Goal: Information Seeking & Learning: Learn about a topic

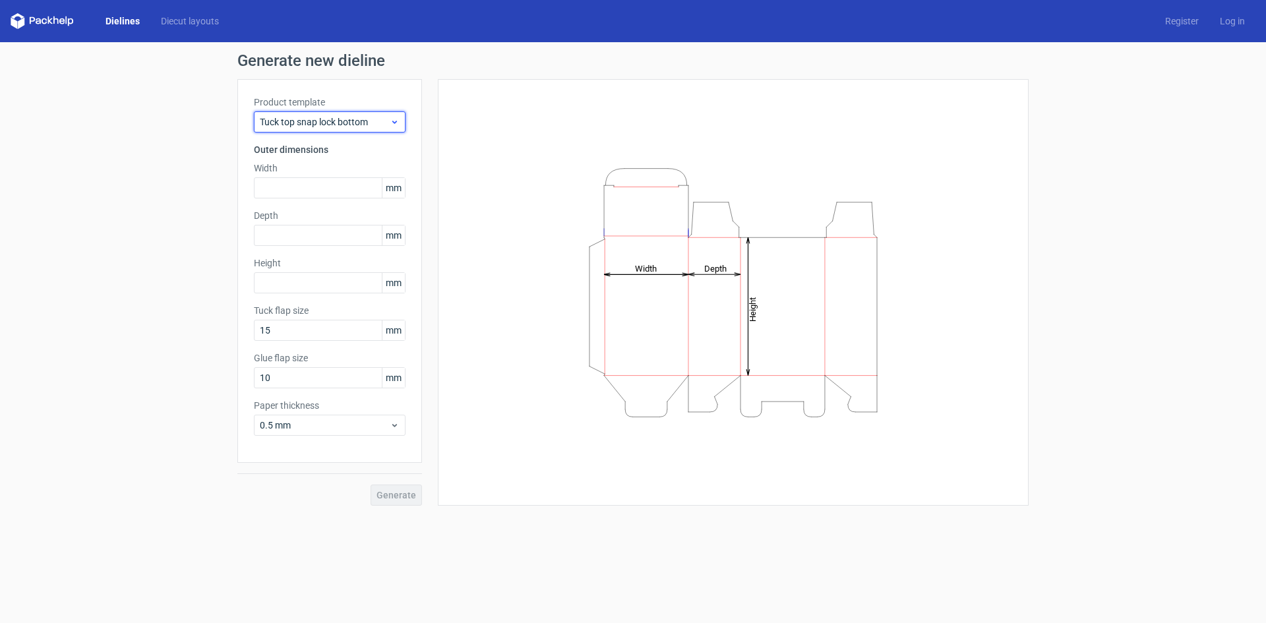
click at [384, 127] on span "Tuck top snap lock bottom" at bounding box center [325, 121] width 130 height 13
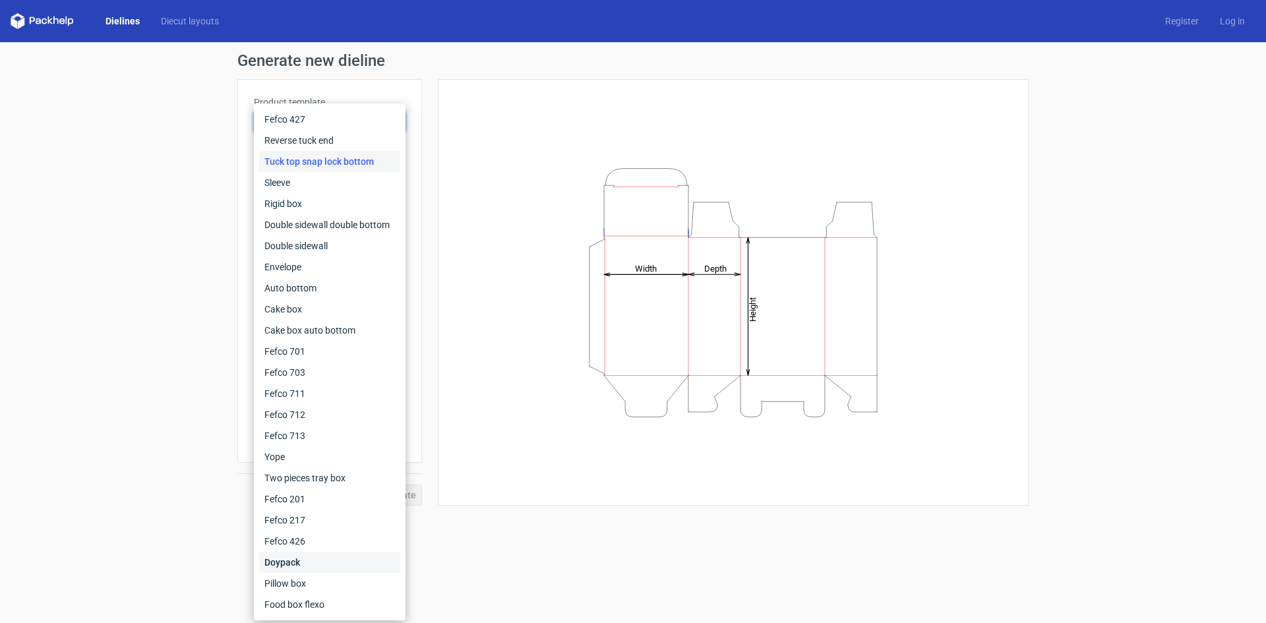
click at [317, 563] on div "Doypack" at bounding box center [329, 562] width 141 height 21
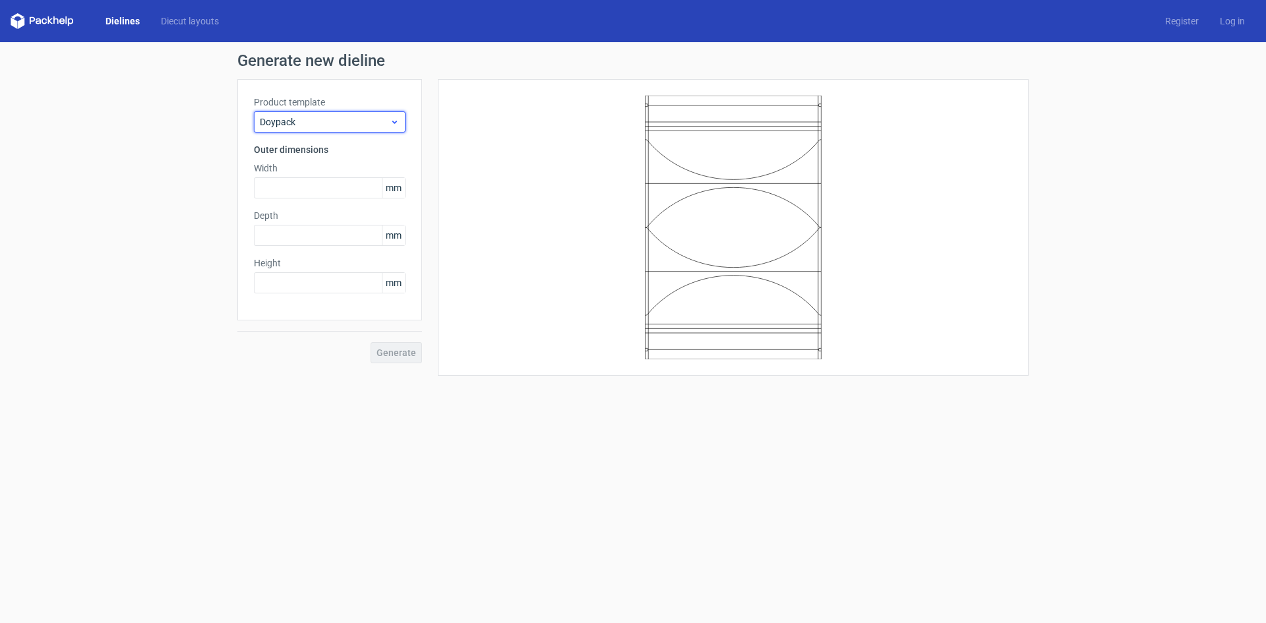
click at [381, 122] on span "Doypack" at bounding box center [325, 121] width 130 height 13
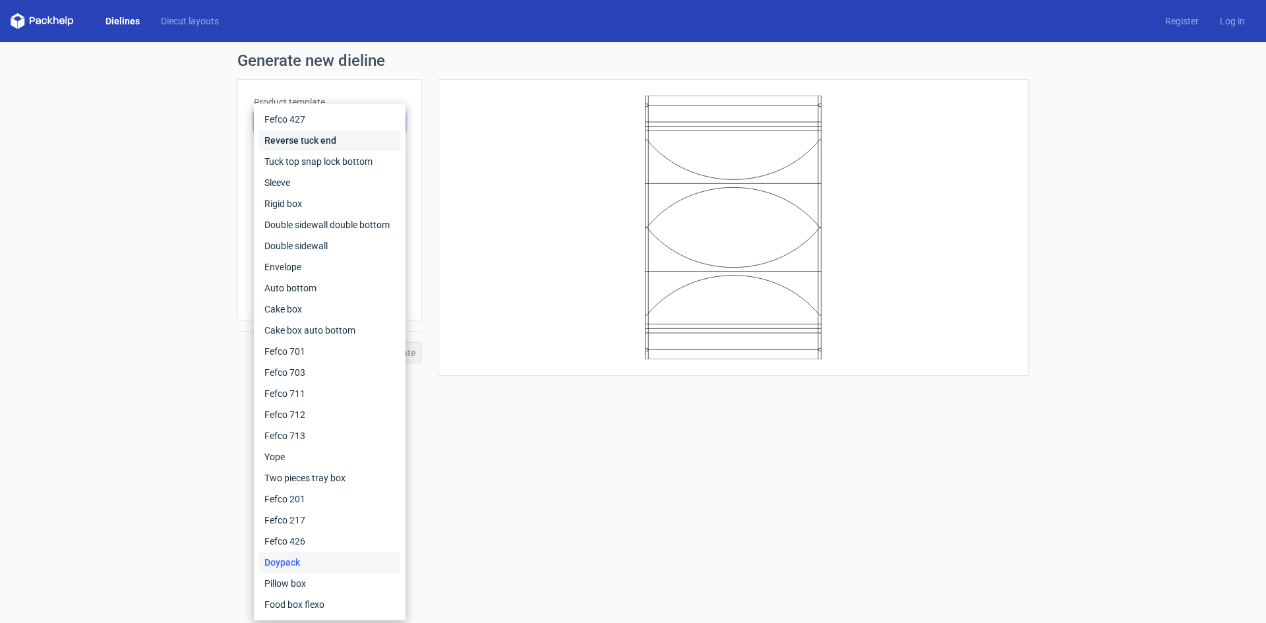
click at [352, 140] on div "Reverse tuck end" at bounding box center [329, 140] width 141 height 21
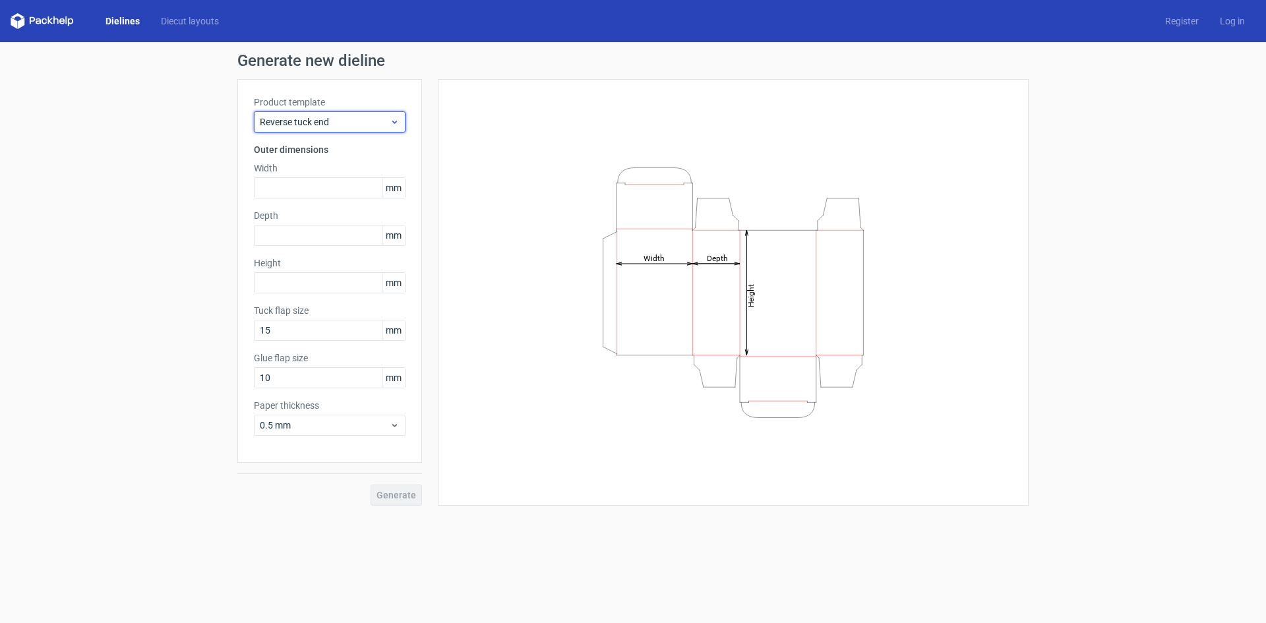
click at [370, 119] on span "Reverse tuck end" at bounding box center [325, 121] width 130 height 13
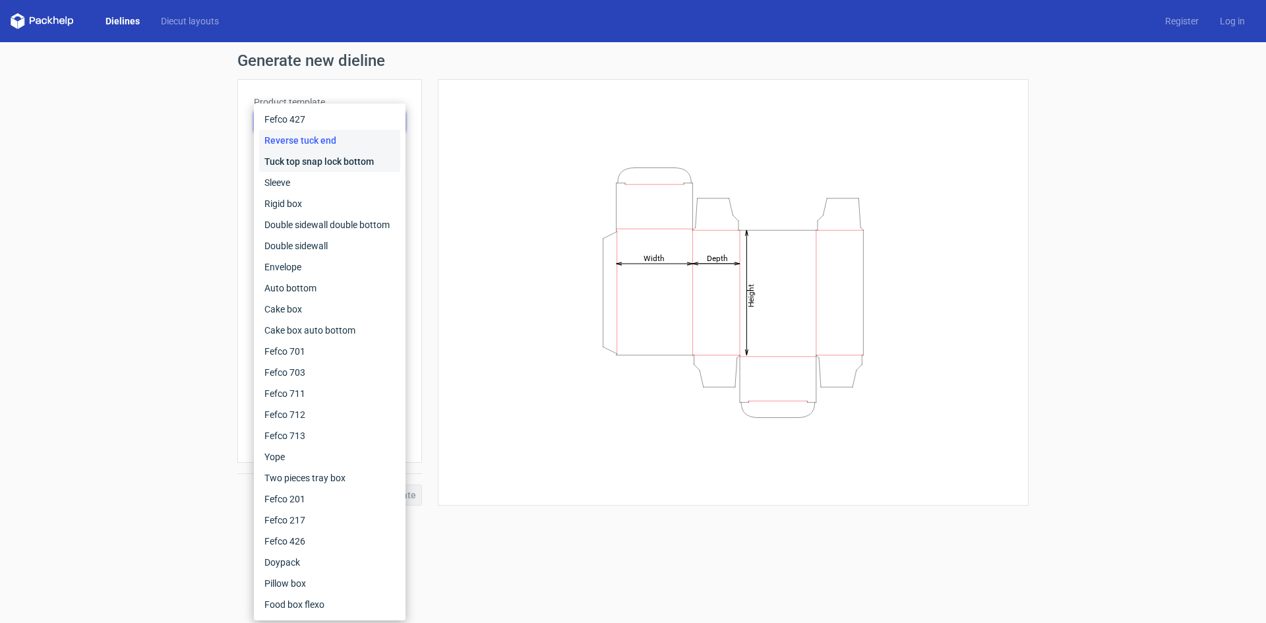
click at [350, 154] on div "Tuck top snap lock bottom" at bounding box center [329, 161] width 141 height 21
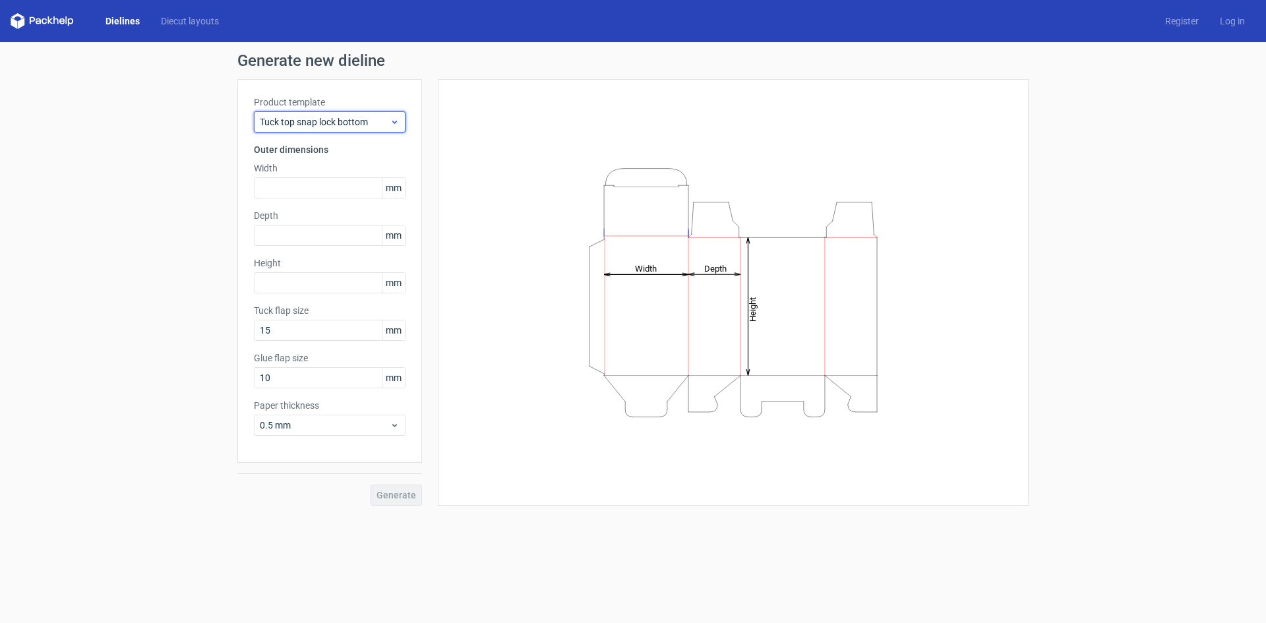
click at [361, 121] on span "Tuck top snap lock bottom" at bounding box center [325, 121] width 130 height 13
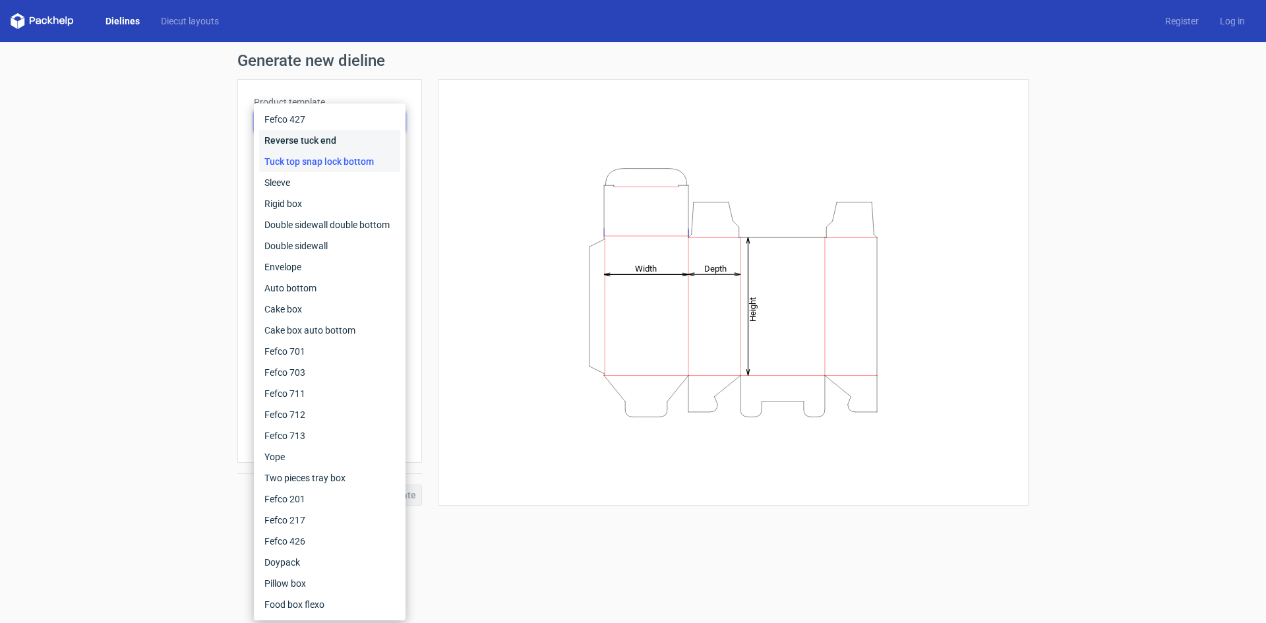
click at [347, 147] on div "Reverse tuck end" at bounding box center [329, 140] width 141 height 21
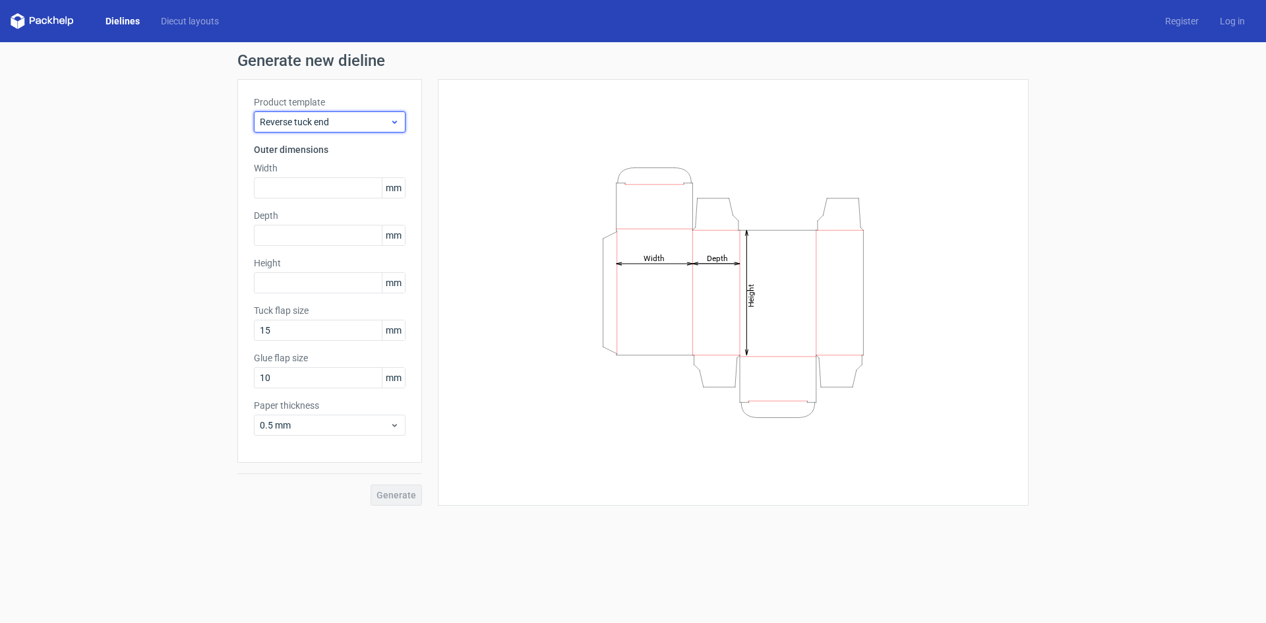
click at [355, 123] on span "Reverse tuck end" at bounding box center [325, 121] width 130 height 13
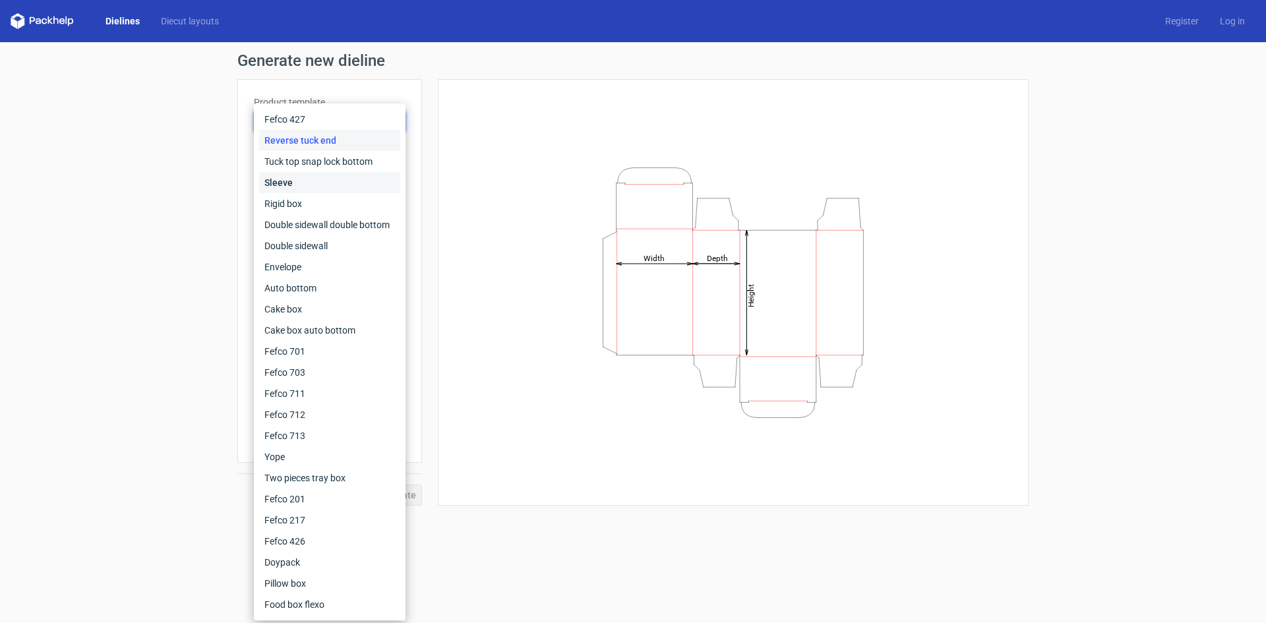
click at [342, 173] on div "Sleeve" at bounding box center [329, 182] width 141 height 21
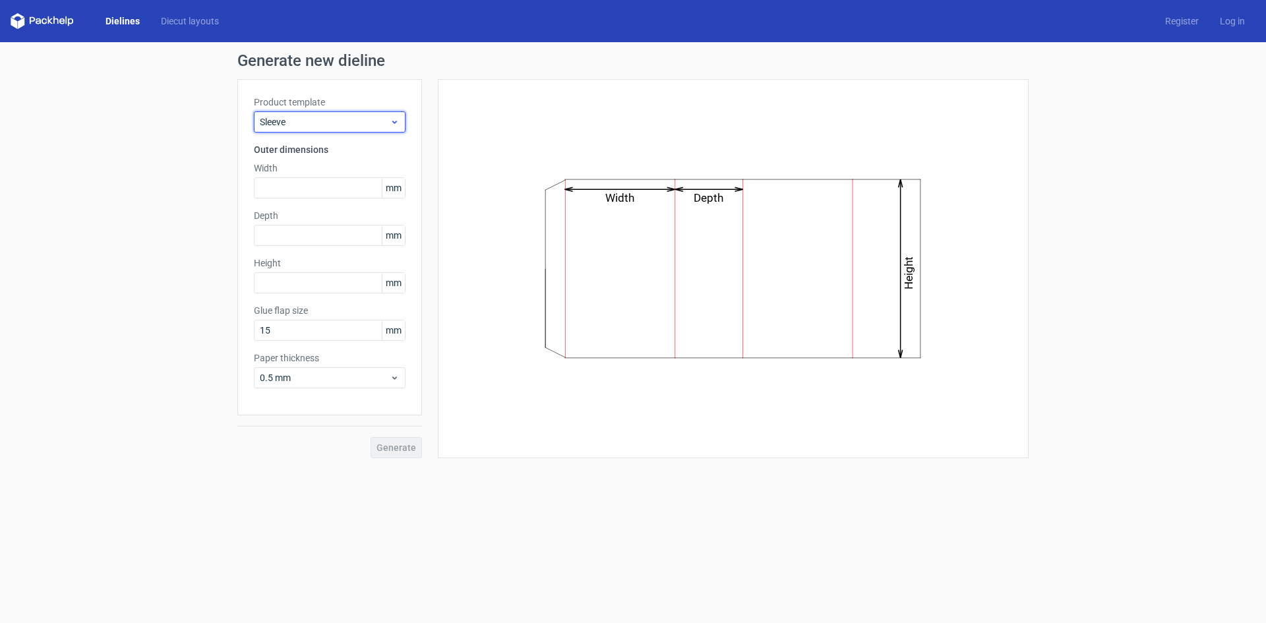
click at [358, 118] on span "Sleeve" at bounding box center [325, 121] width 130 height 13
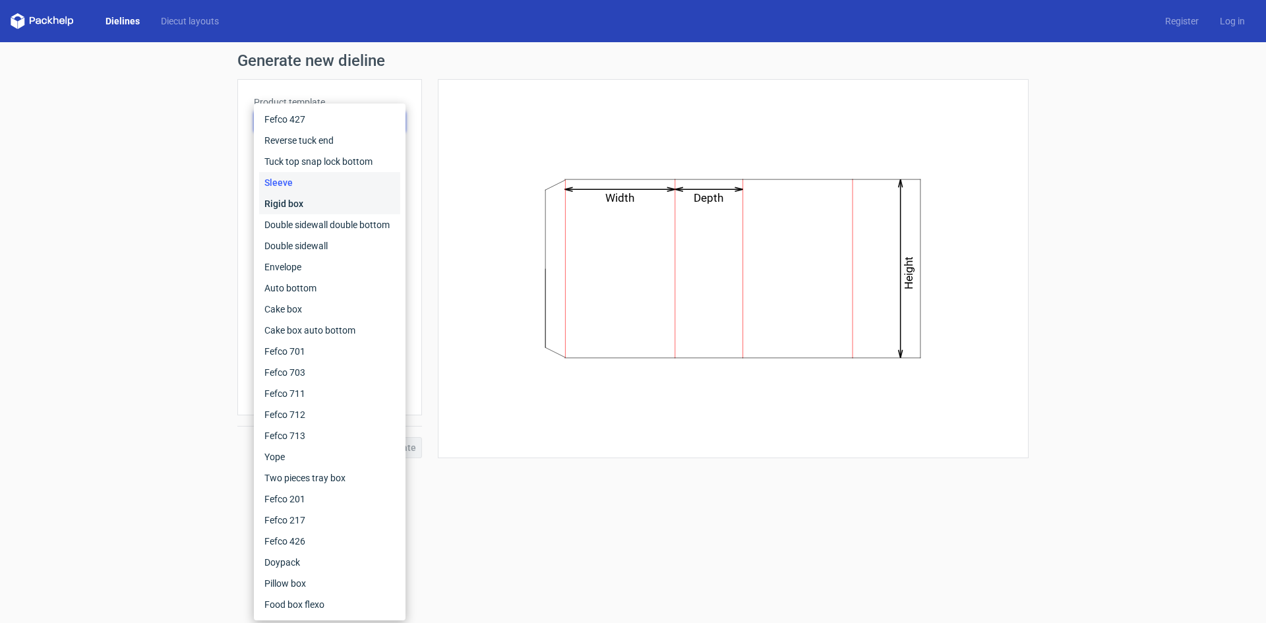
click at [340, 199] on div "Rigid box" at bounding box center [329, 203] width 141 height 21
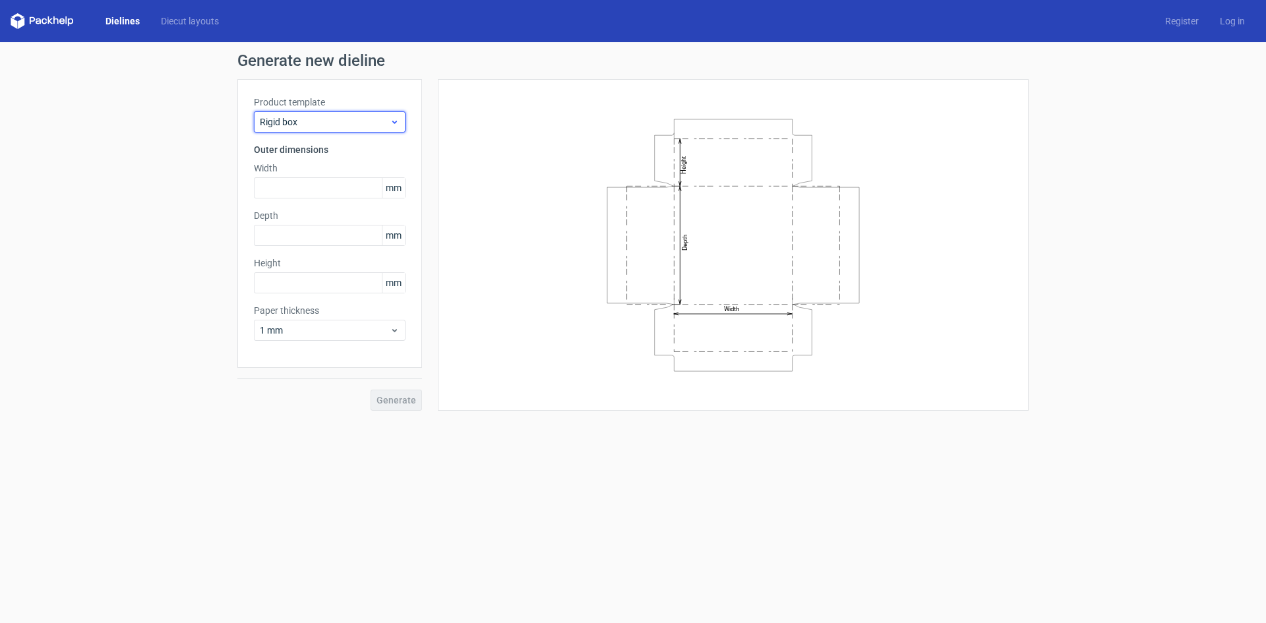
click at [373, 130] on div "Rigid box" at bounding box center [330, 121] width 152 height 21
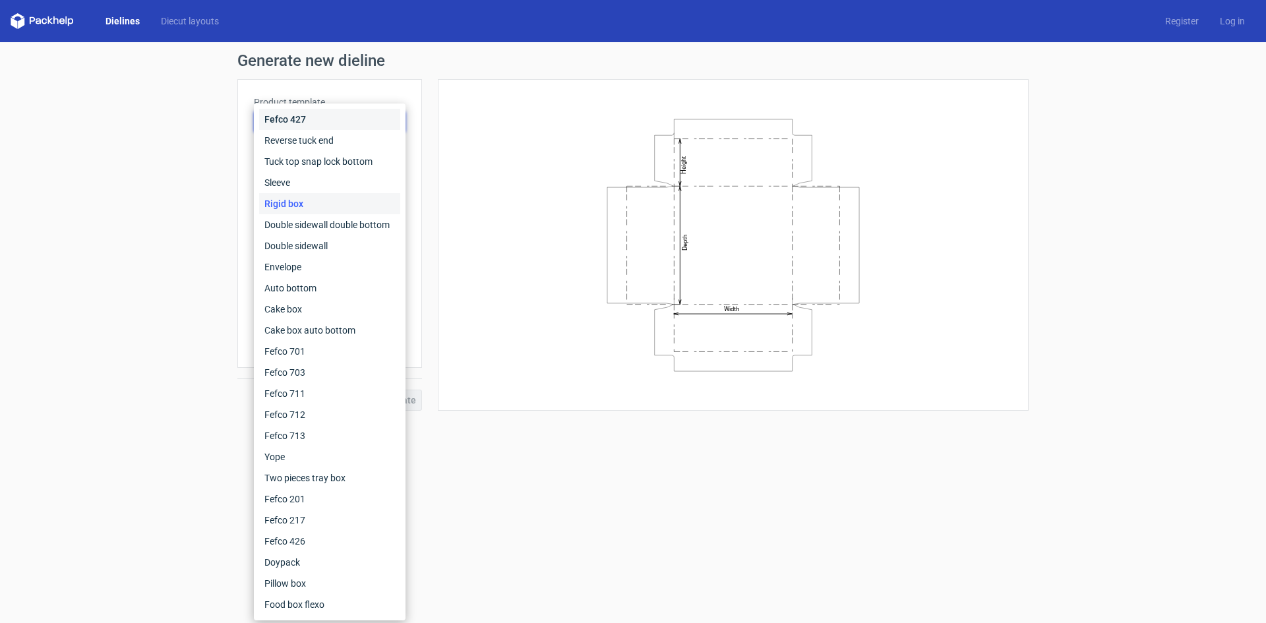
click at [359, 124] on div "Fefco 427" at bounding box center [329, 119] width 141 height 21
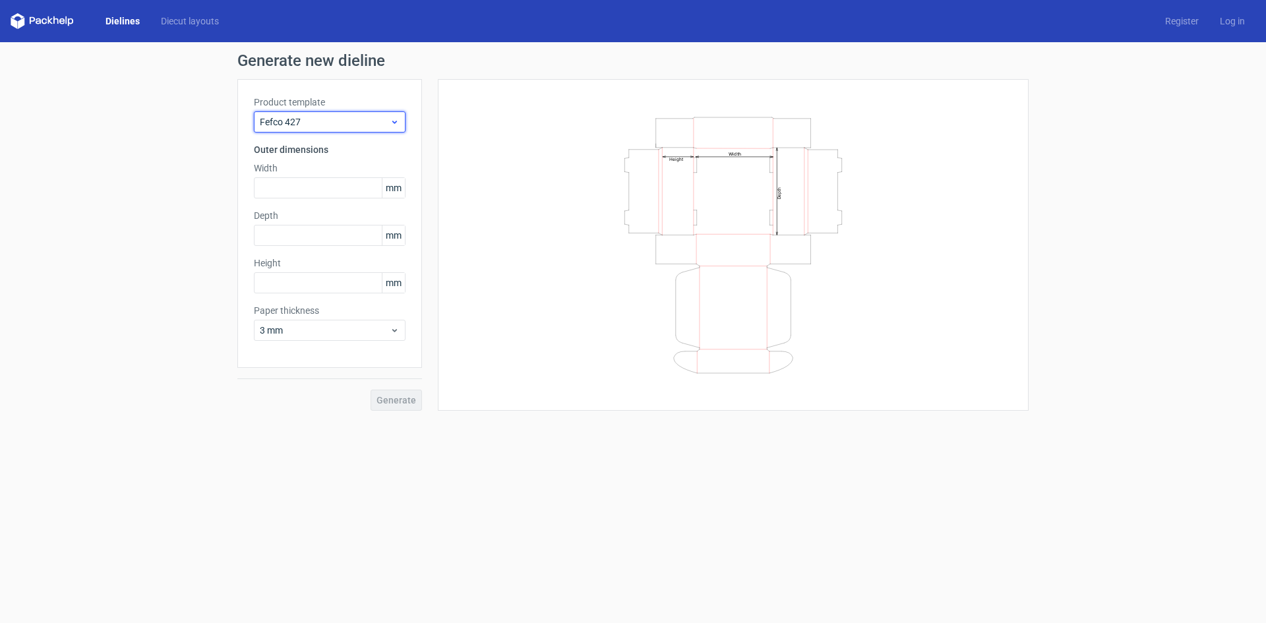
click at [364, 113] on div "Fefco 427" at bounding box center [330, 121] width 152 height 21
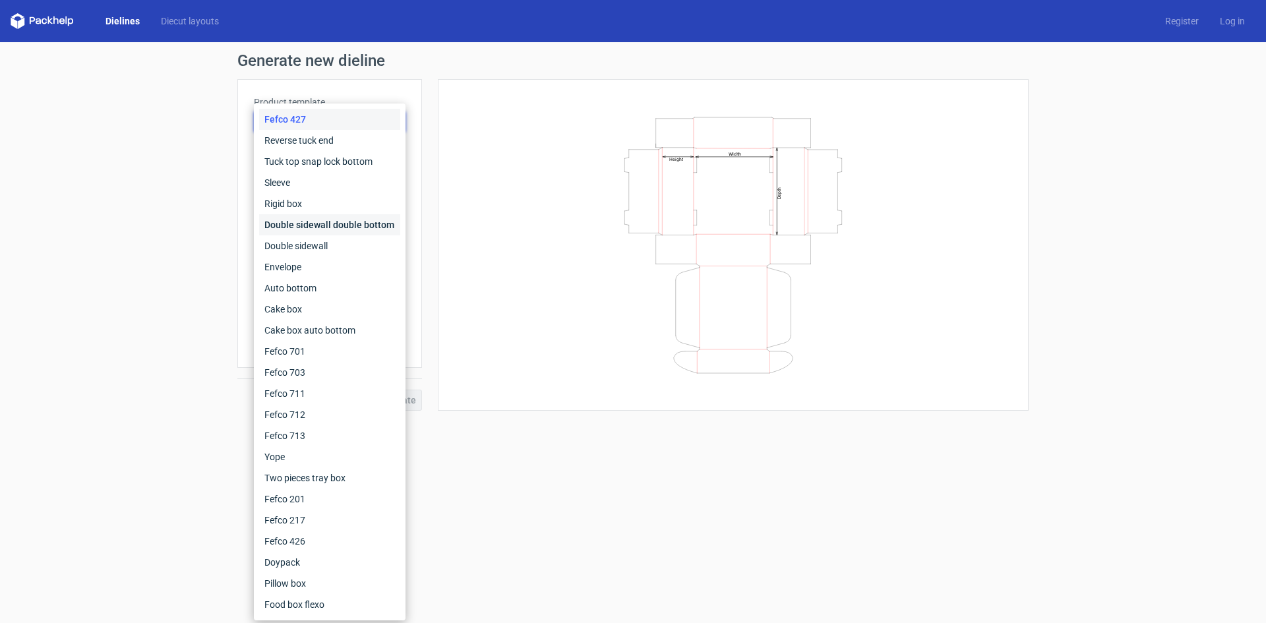
click at [332, 226] on div "Double sidewall double bottom" at bounding box center [329, 224] width 141 height 21
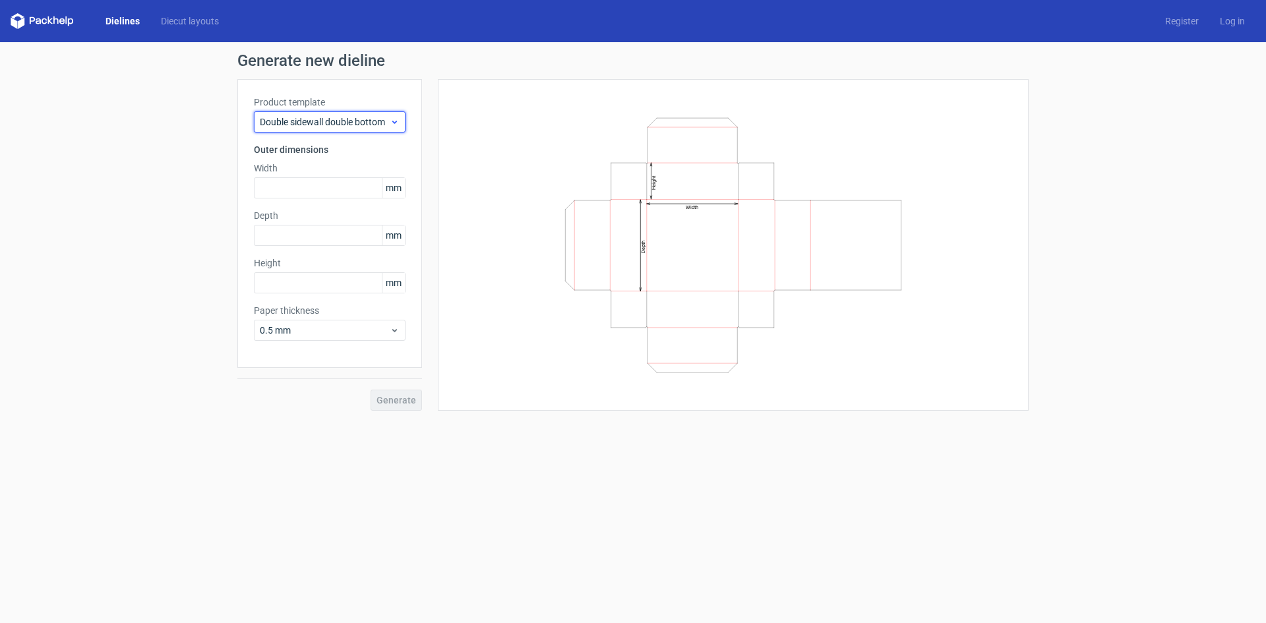
click at [374, 117] on span "Double sidewall double bottom" at bounding box center [325, 121] width 130 height 13
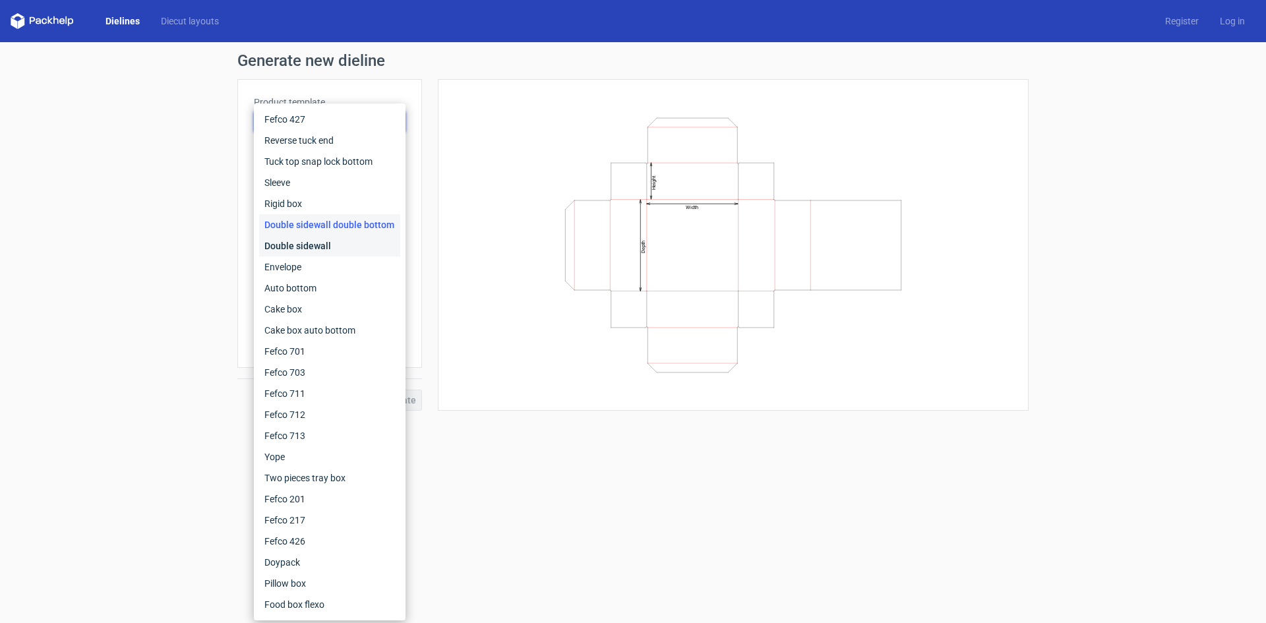
click at [321, 244] on div "Double sidewall" at bounding box center [329, 245] width 141 height 21
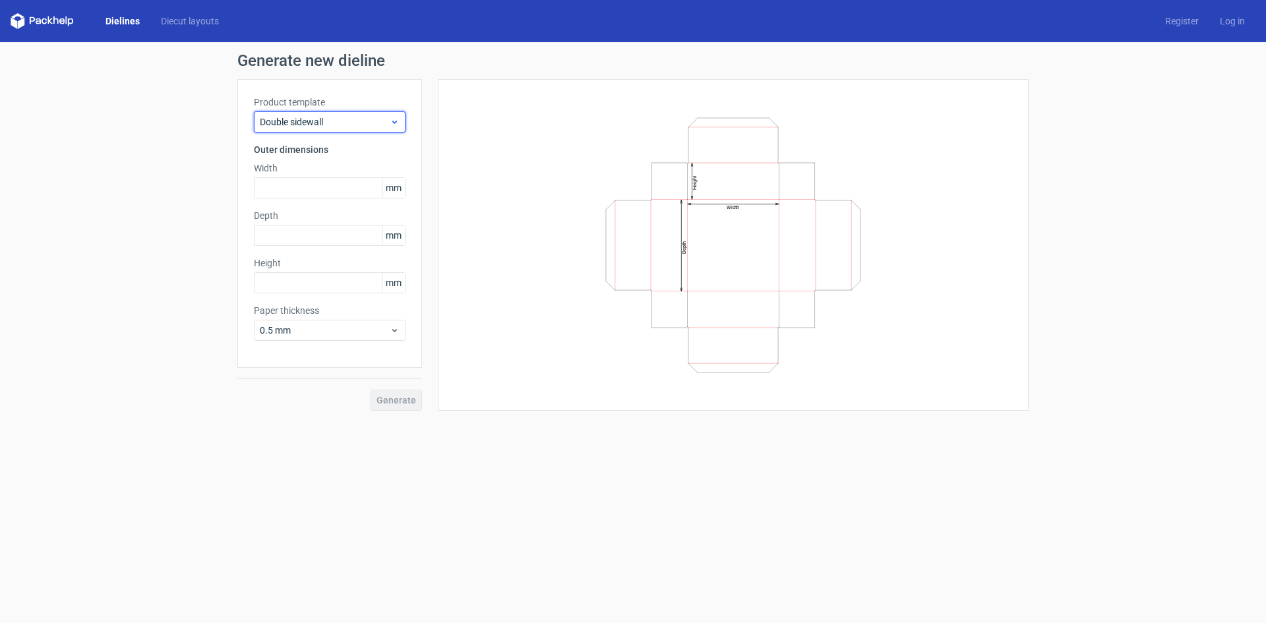
click at [379, 132] on div "Double sidewall" at bounding box center [330, 121] width 152 height 21
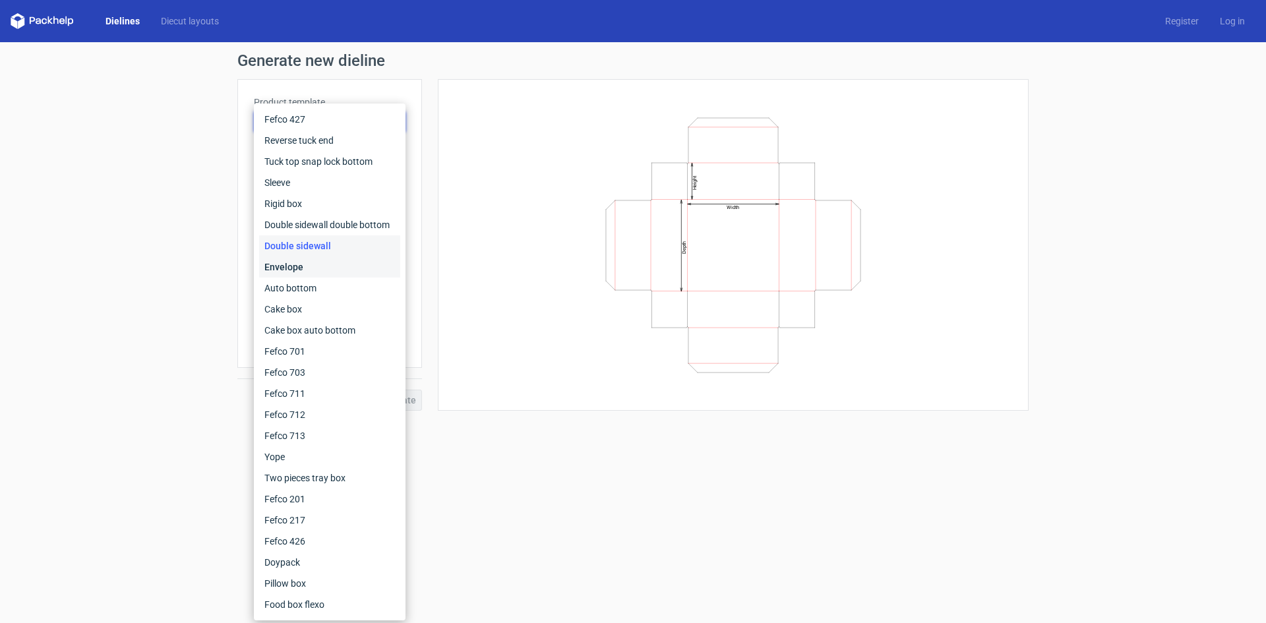
click at [321, 273] on div "Envelope" at bounding box center [329, 267] width 141 height 21
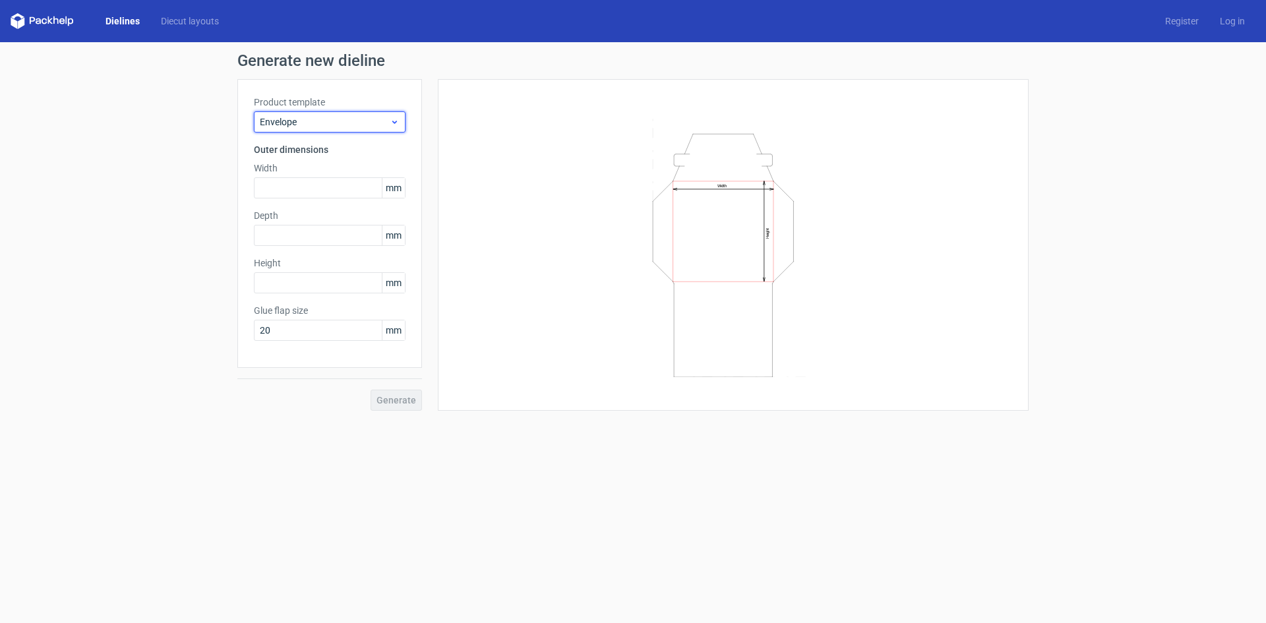
click at [389, 128] on div "Envelope" at bounding box center [330, 121] width 152 height 21
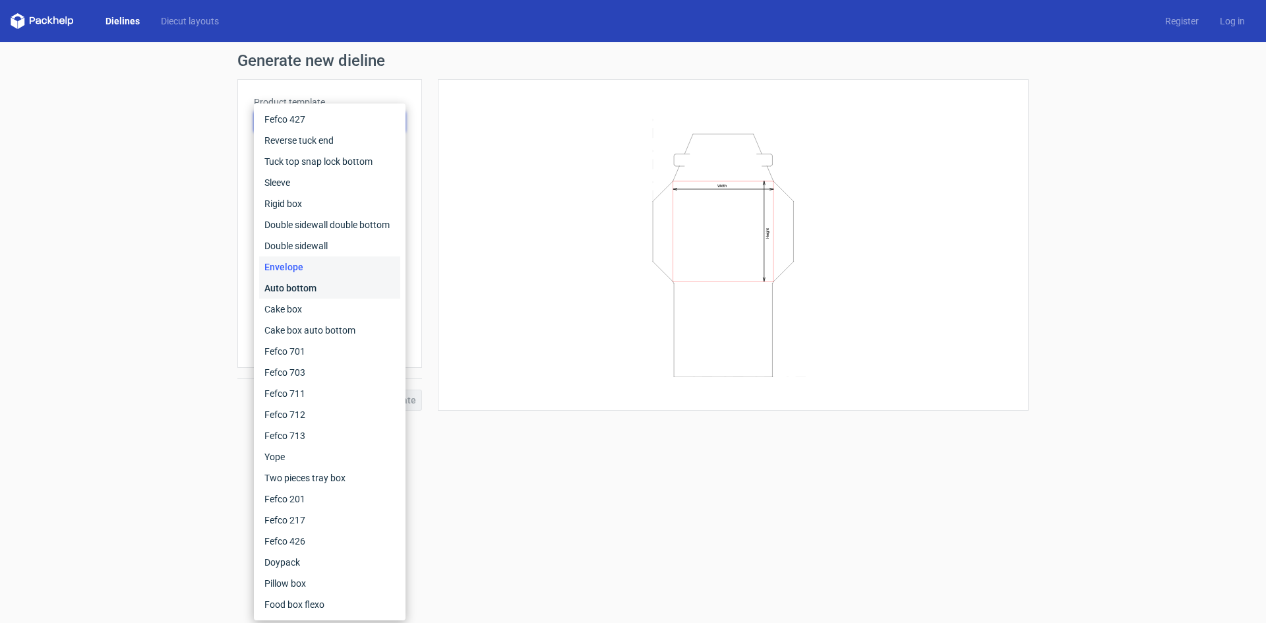
click at [326, 282] on div "Auto bottom" at bounding box center [329, 288] width 141 height 21
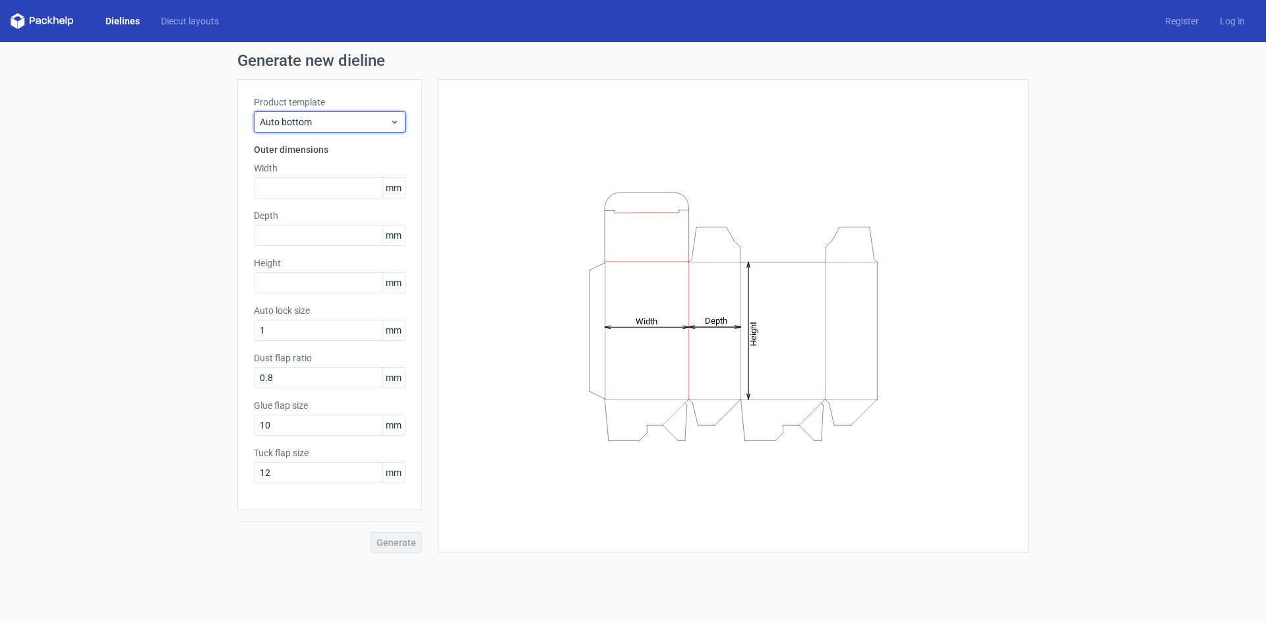
click at [385, 125] on span "Auto bottom" at bounding box center [325, 121] width 130 height 13
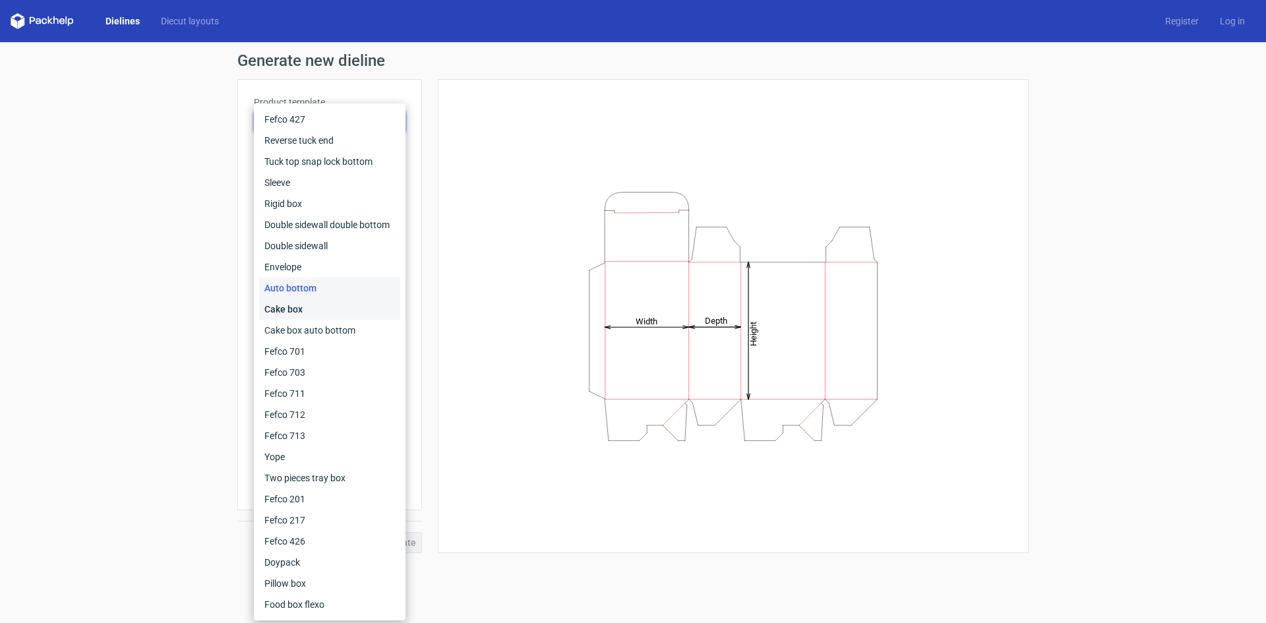
click at [314, 311] on div "Cake box" at bounding box center [329, 309] width 141 height 21
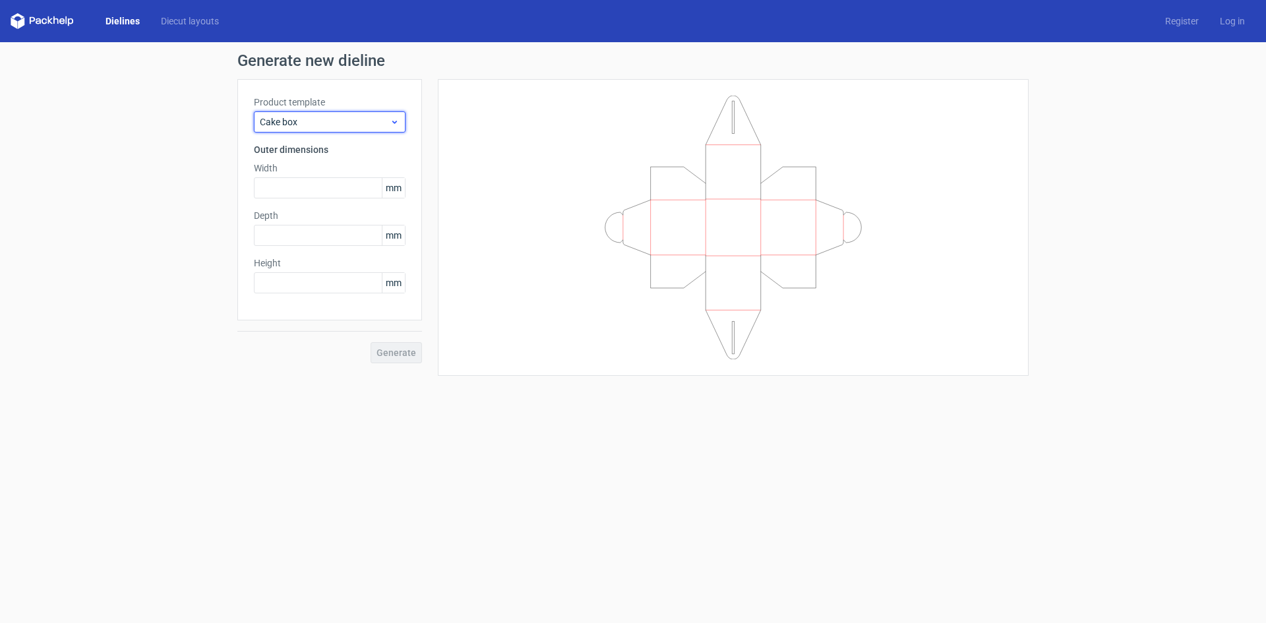
click at [390, 121] on icon at bounding box center [395, 122] width 10 height 11
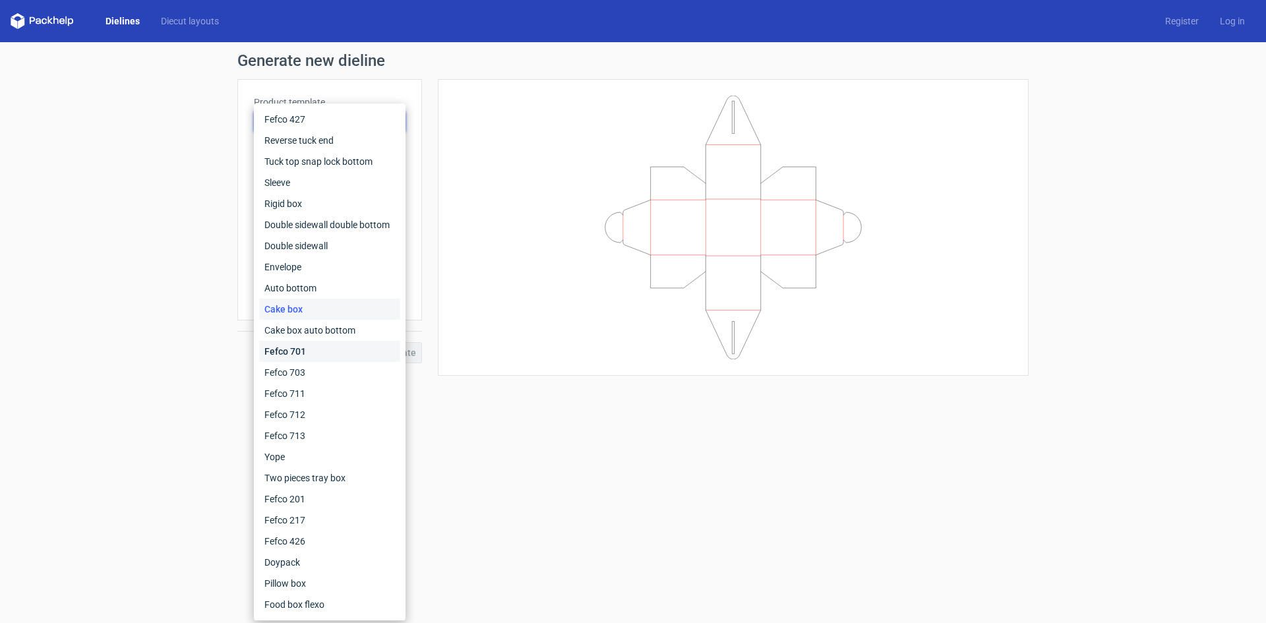
click at [334, 352] on div "Fefco 701" at bounding box center [329, 351] width 141 height 21
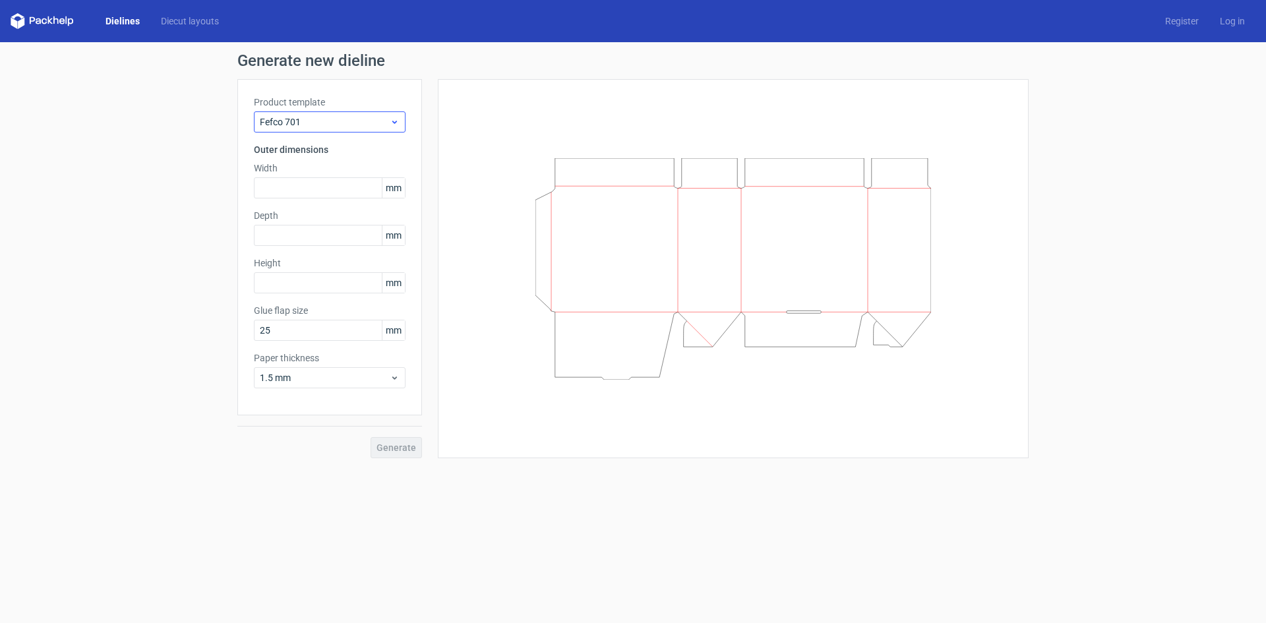
drag, startPoint x: 367, startPoint y: 139, endPoint x: 366, endPoint y: 126, distance: 13.2
click at [366, 139] on div "Product template Fefco 701 Outer dimensions Width mm Depth mm Height mm Glue fl…" at bounding box center [329, 247] width 185 height 336
click at [366, 120] on span "Fefco 701" at bounding box center [325, 121] width 130 height 13
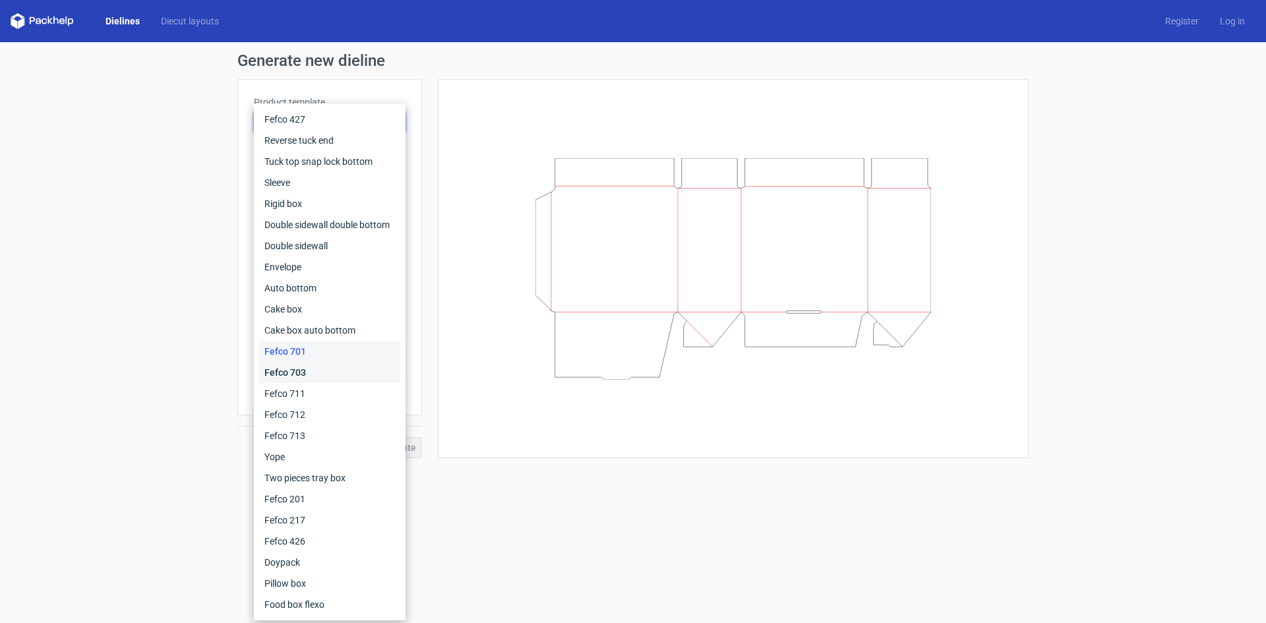
click at [274, 371] on div "Fefco 703" at bounding box center [329, 372] width 141 height 21
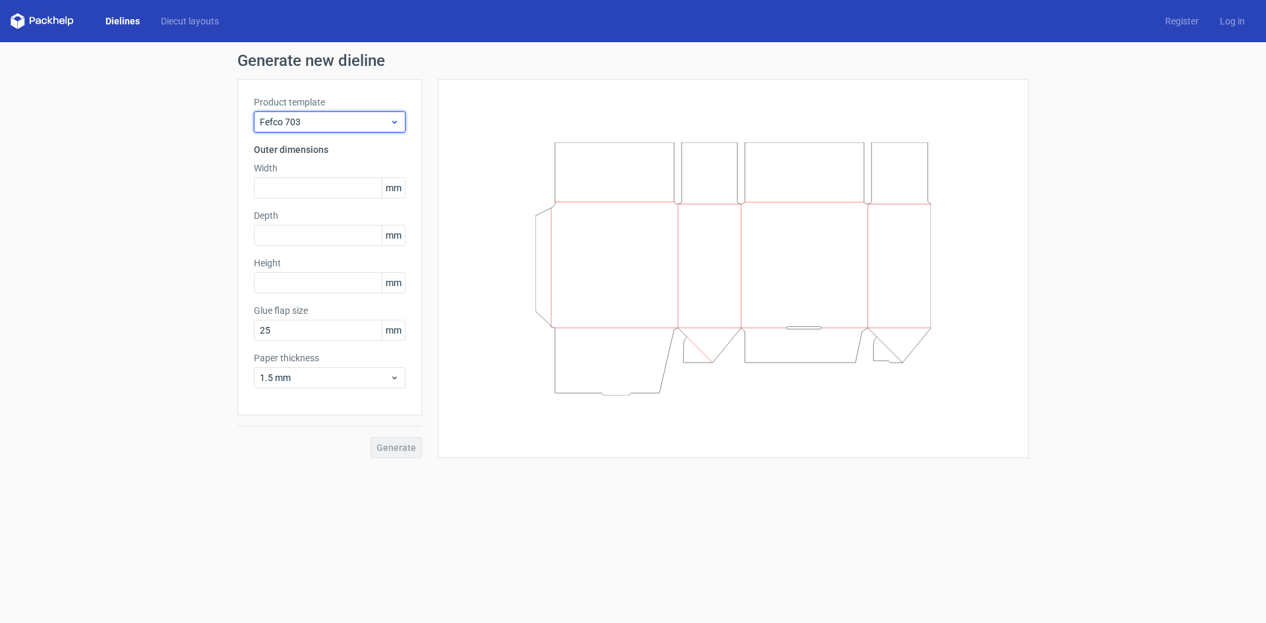
click at [385, 117] on span "Fefco 703" at bounding box center [325, 121] width 130 height 13
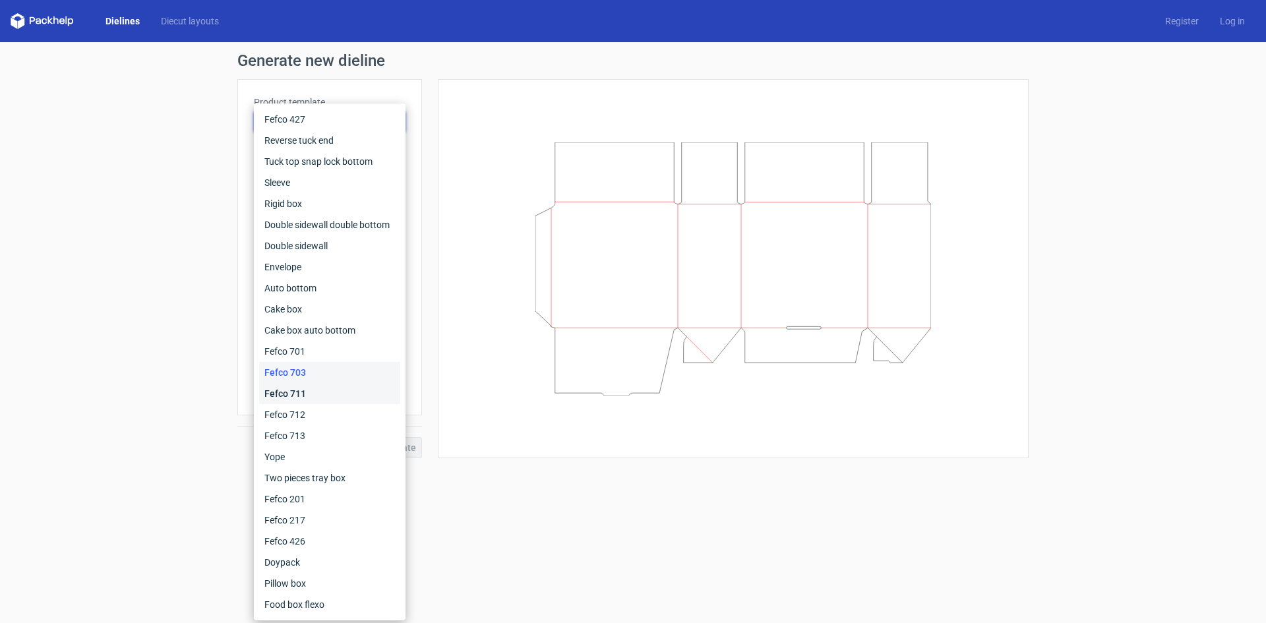
click at [295, 401] on div "Fefco 711" at bounding box center [329, 393] width 141 height 21
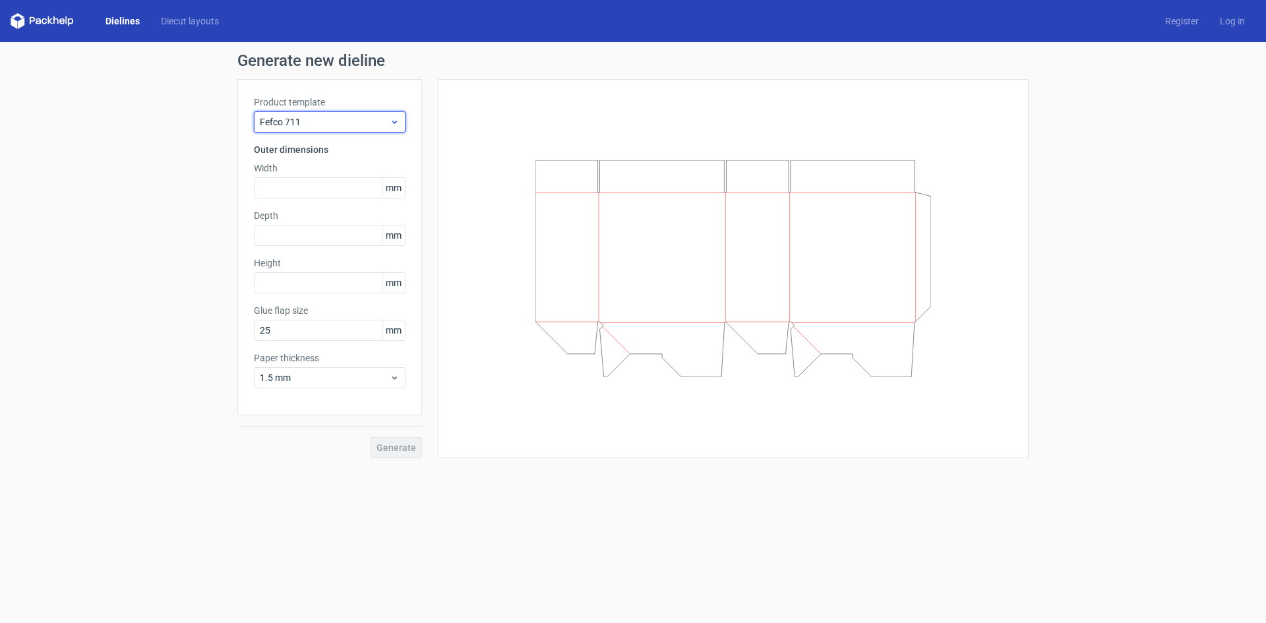
click at [384, 115] on div "Fefco 711" at bounding box center [330, 121] width 152 height 21
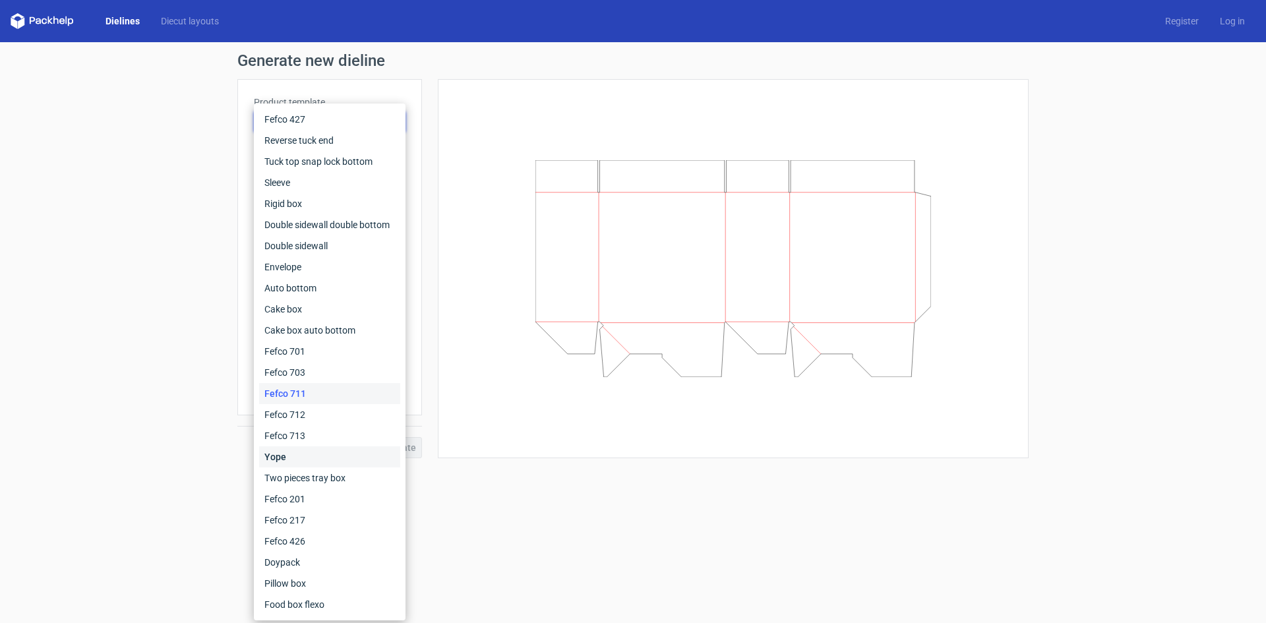
click at [313, 454] on div "Yope" at bounding box center [329, 457] width 141 height 21
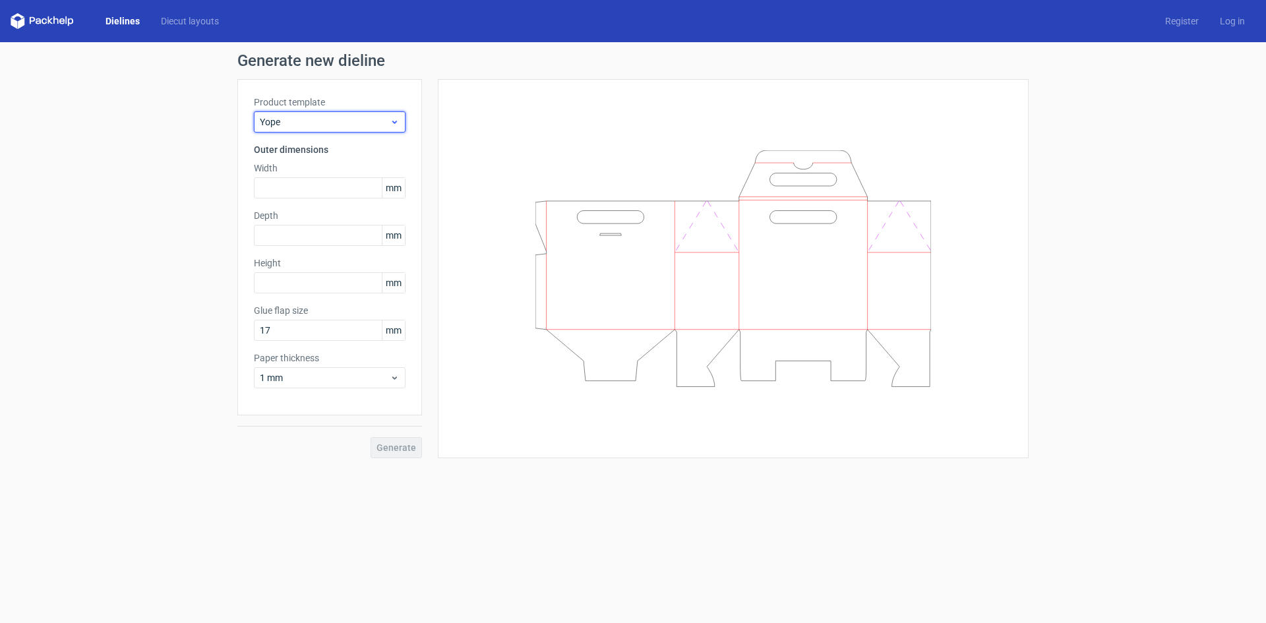
click at [400, 121] on div "Yope" at bounding box center [330, 121] width 152 height 21
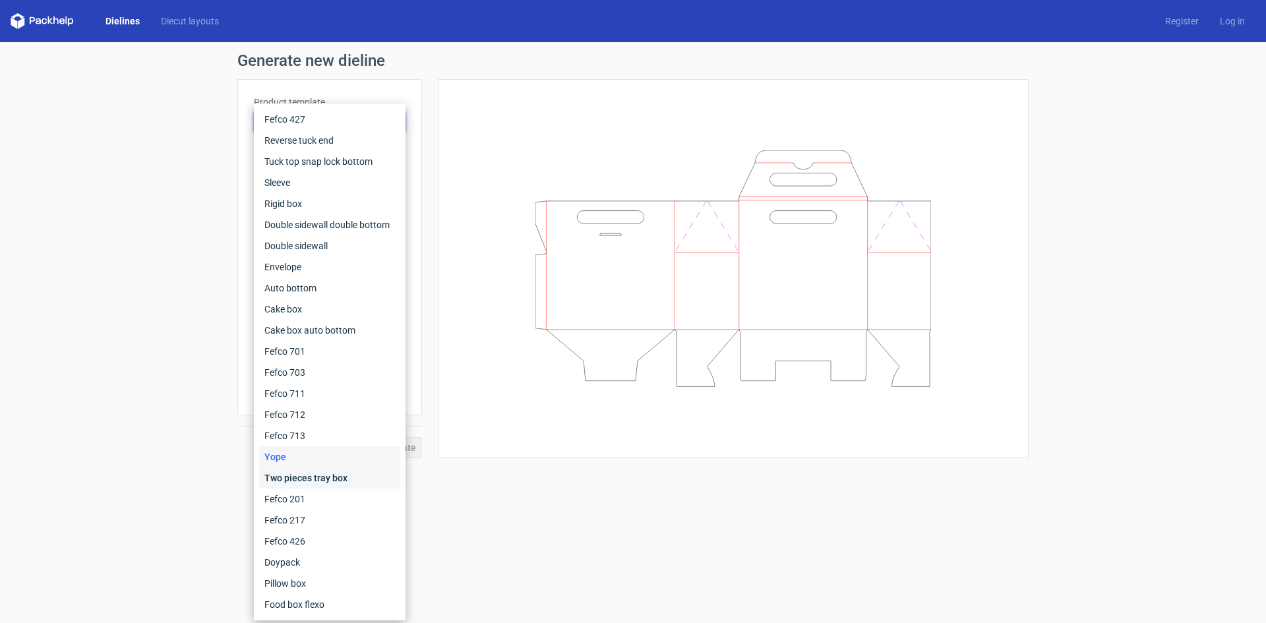
click at [345, 485] on div "Two pieces tray box" at bounding box center [329, 478] width 141 height 21
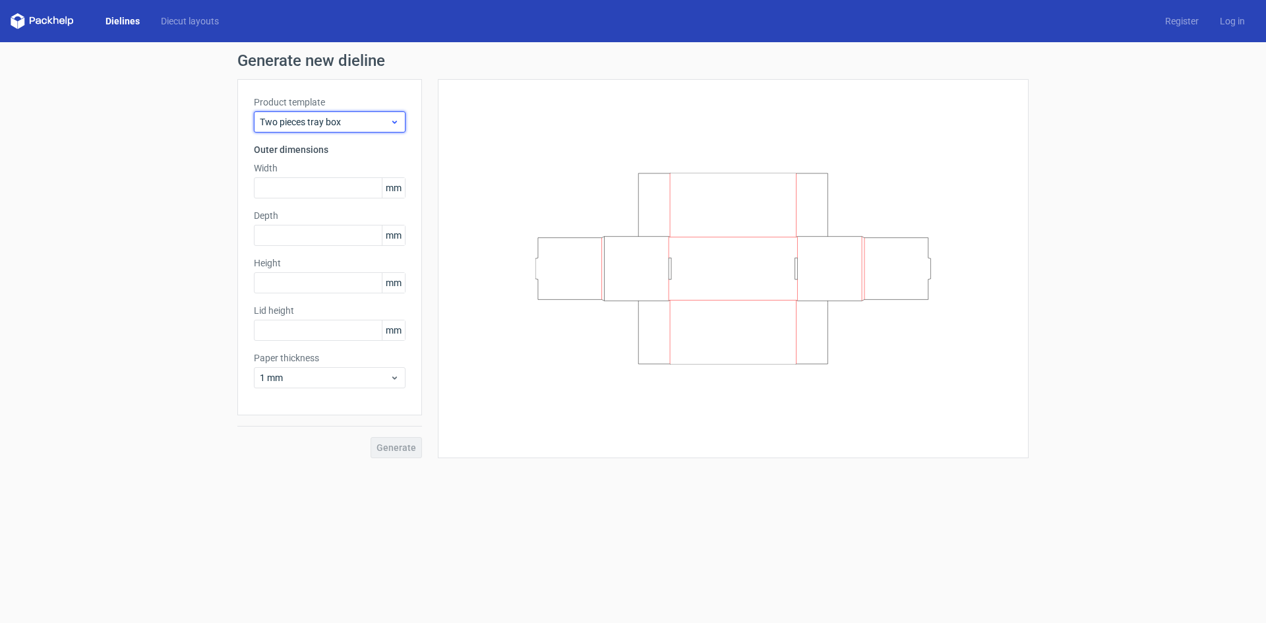
click at [364, 128] on span "Two pieces tray box" at bounding box center [325, 121] width 130 height 13
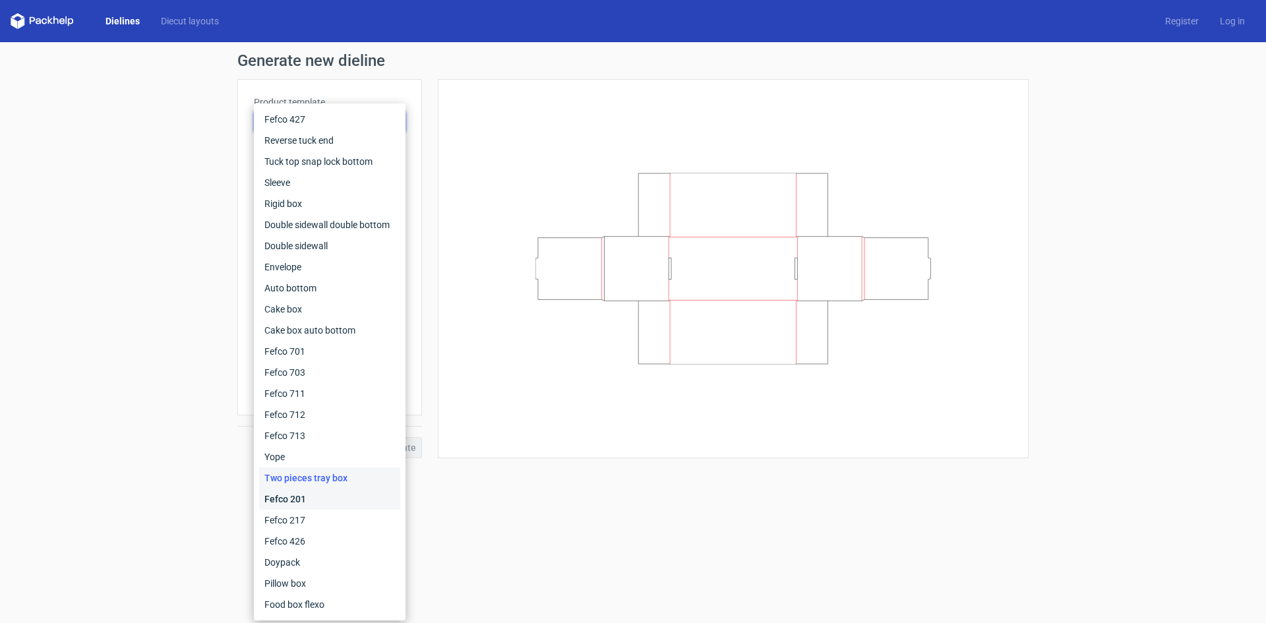
click at [326, 495] on div "Fefco 201" at bounding box center [329, 499] width 141 height 21
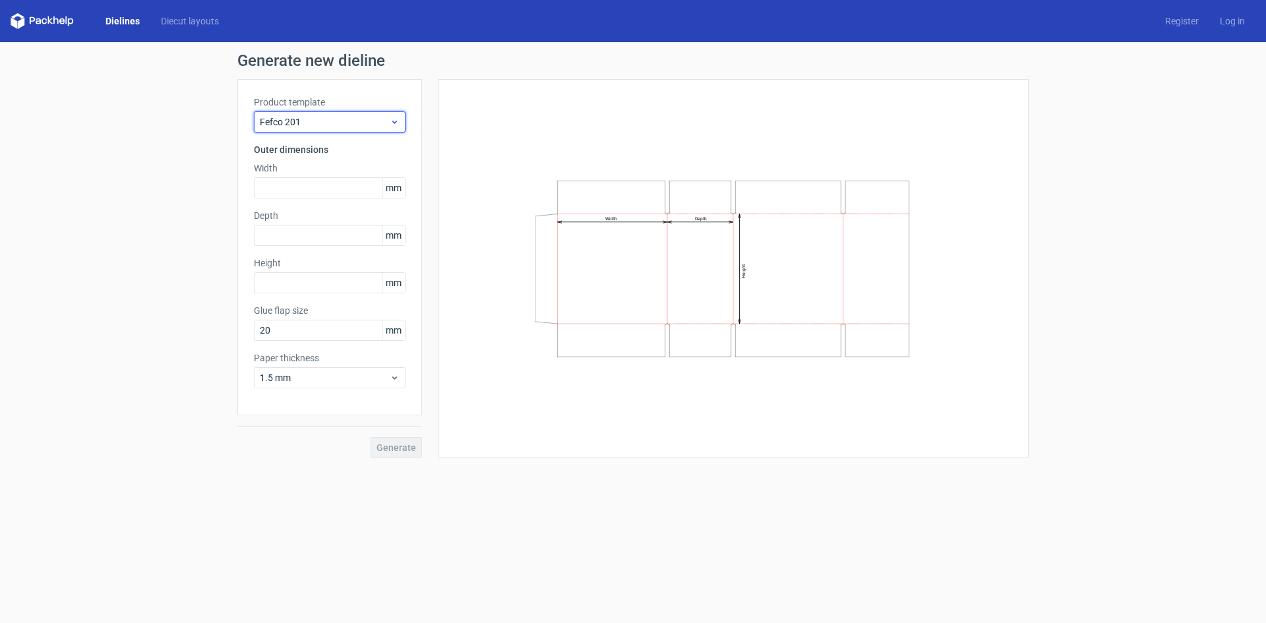
click at [365, 113] on div "Fefco 201" at bounding box center [330, 121] width 152 height 21
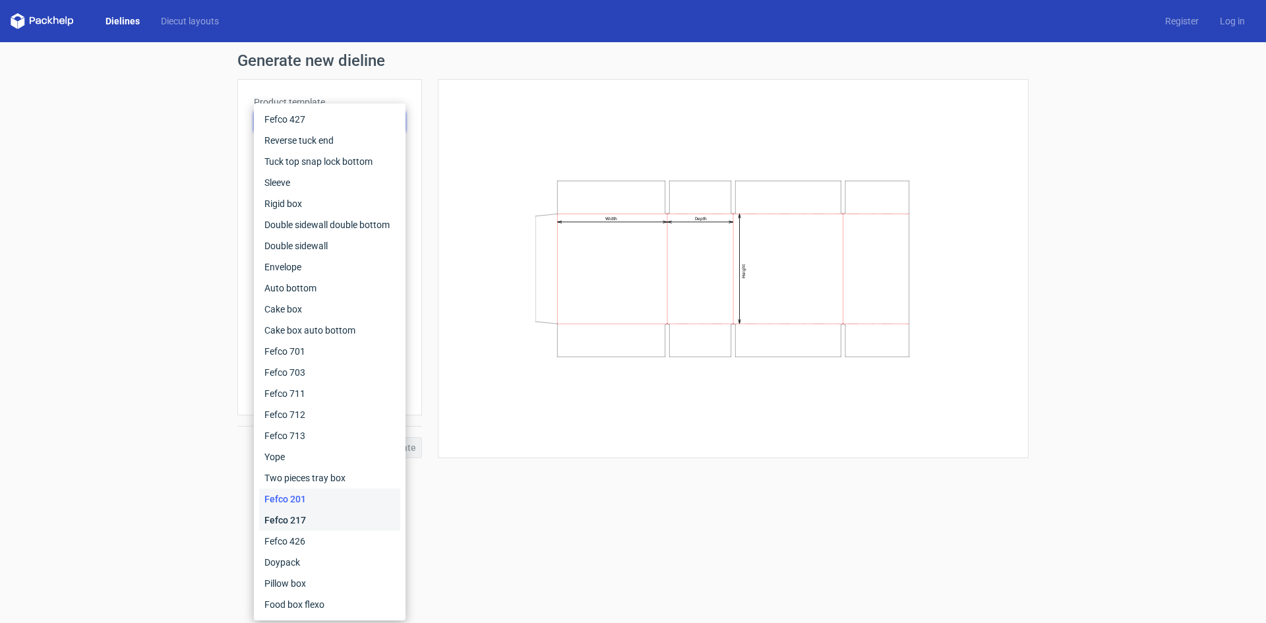
click at [319, 524] on div "Fefco 217" at bounding box center [329, 520] width 141 height 21
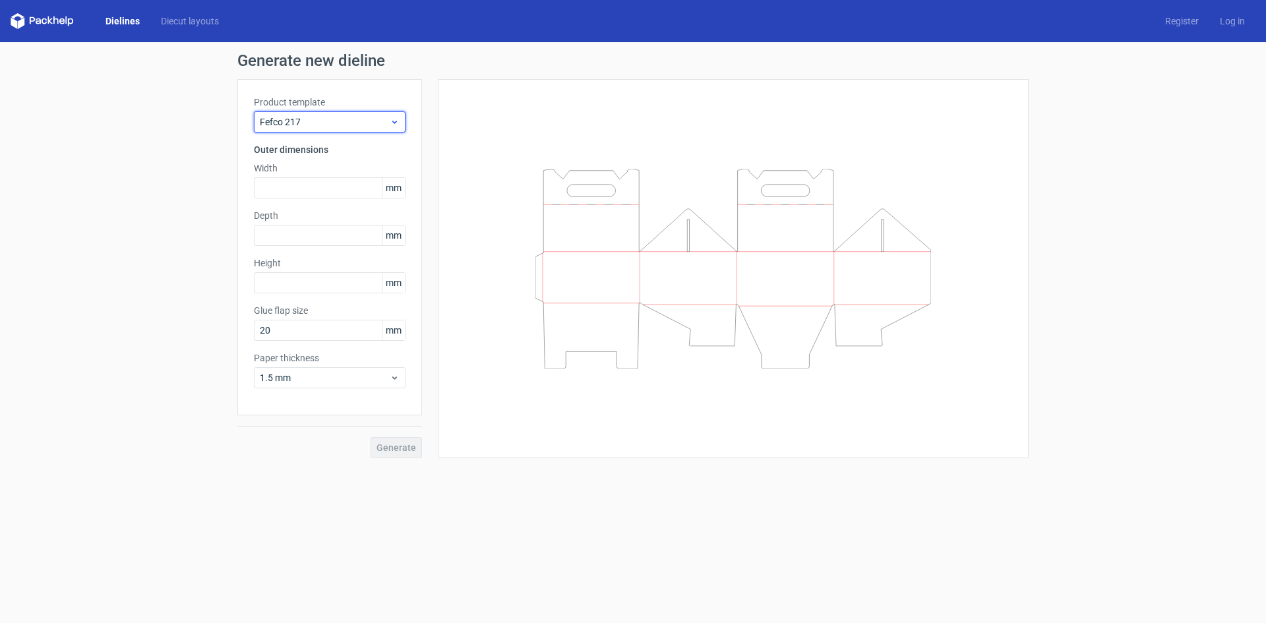
click at [374, 123] on span "Fefco 217" at bounding box center [325, 121] width 130 height 13
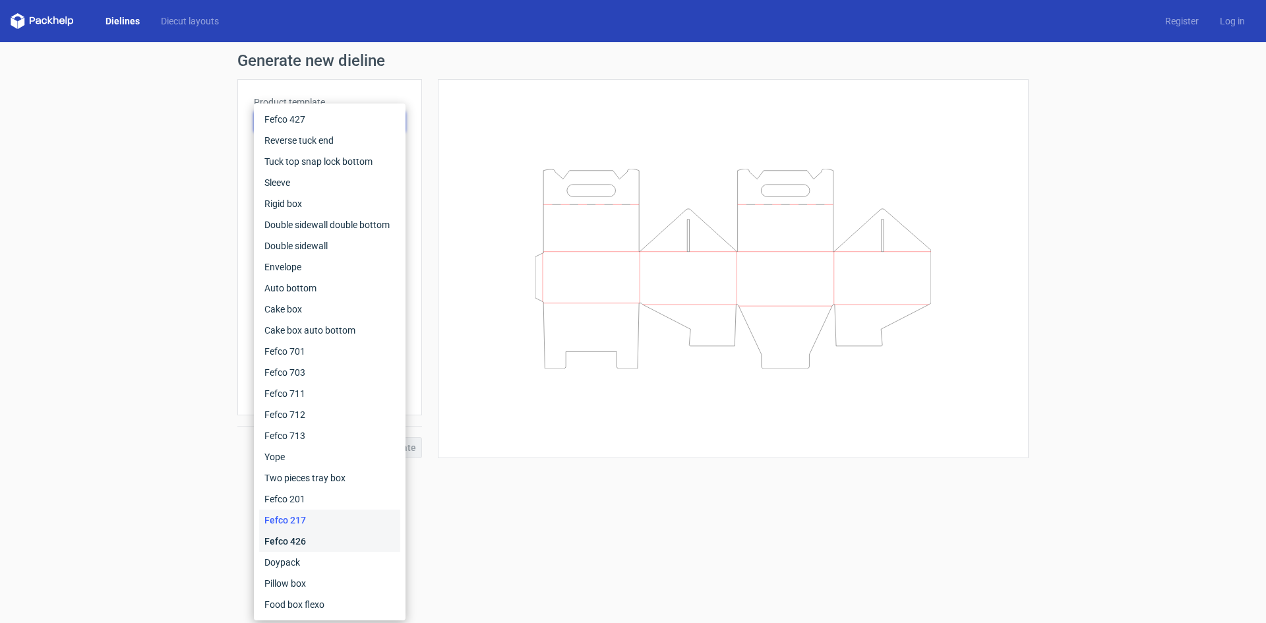
click at [304, 538] on div "Fefco 426" at bounding box center [329, 541] width 141 height 21
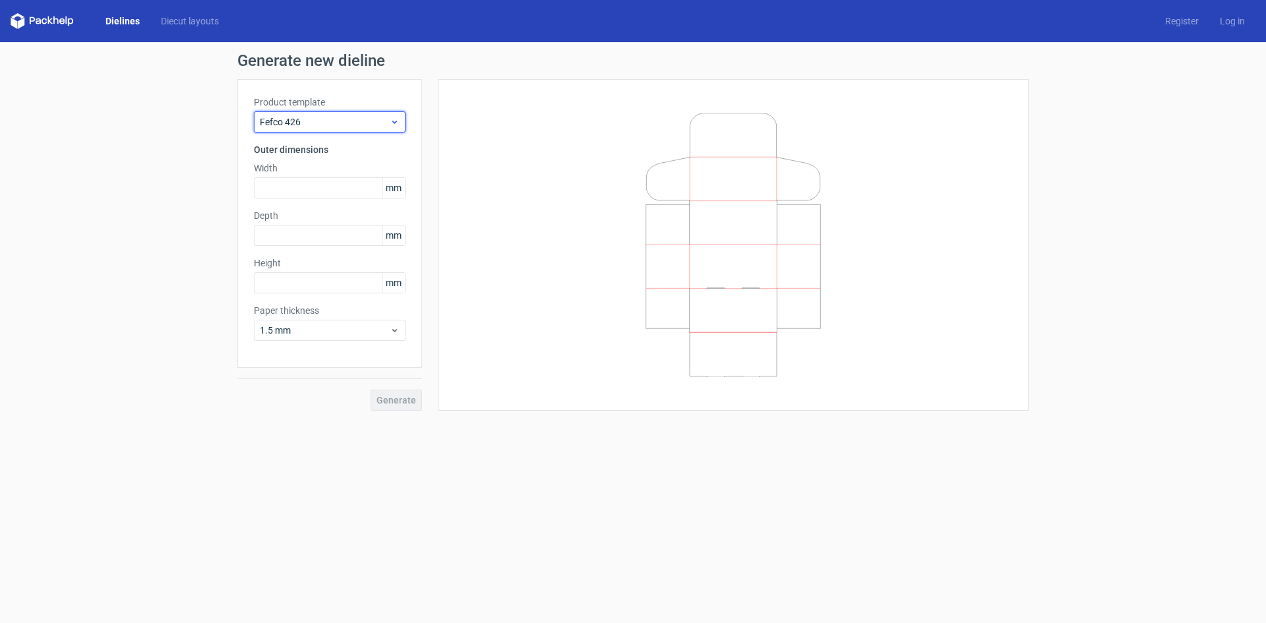
click at [338, 129] on div "Fefco 426" at bounding box center [330, 121] width 152 height 21
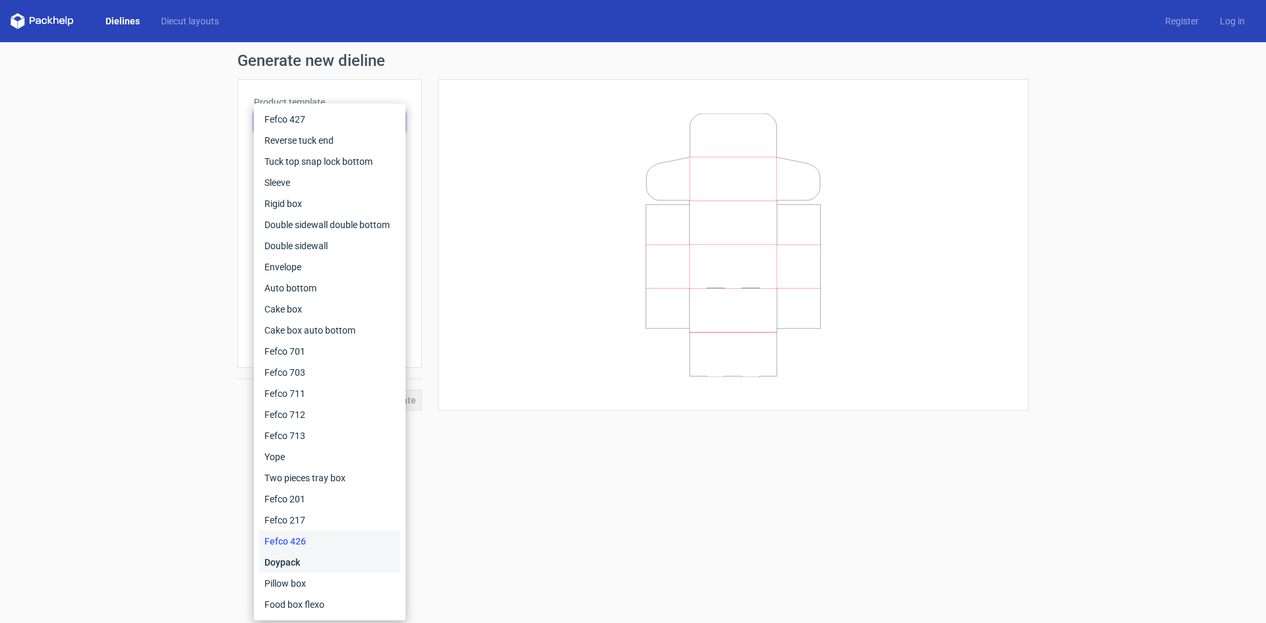
click at [280, 568] on div "Doypack" at bounding box center [329, 562] width 141 height 21
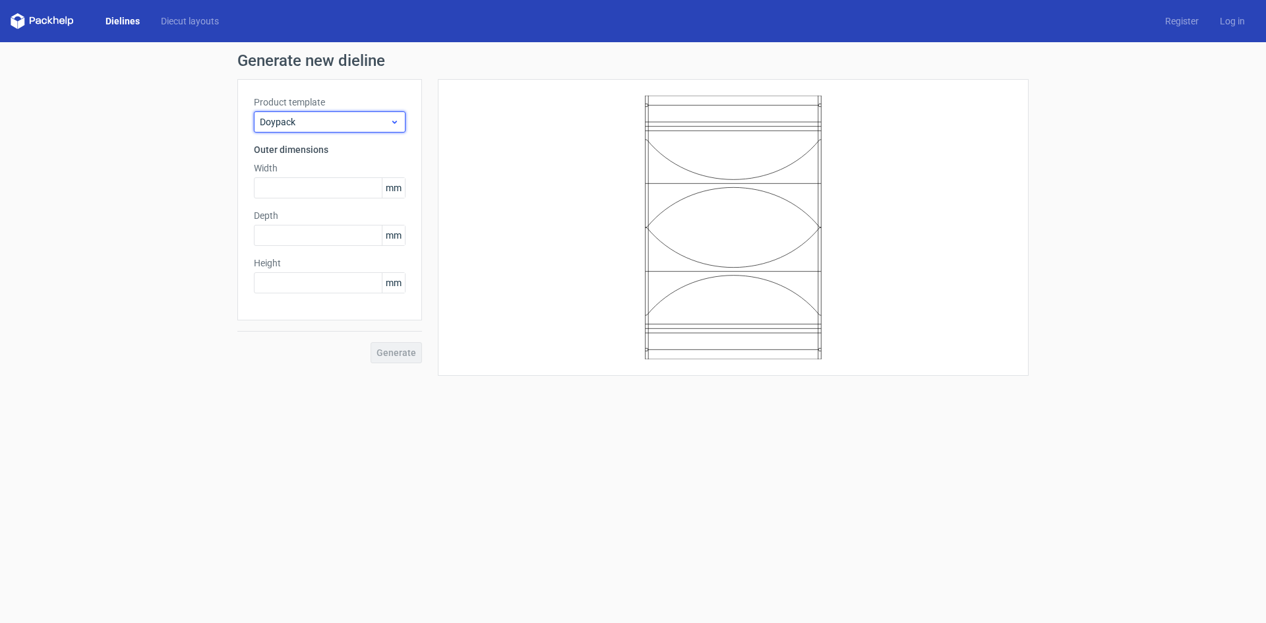
click at [363, 132] on div "Doypack" at bounding box center [330, 121] width 152 height 21
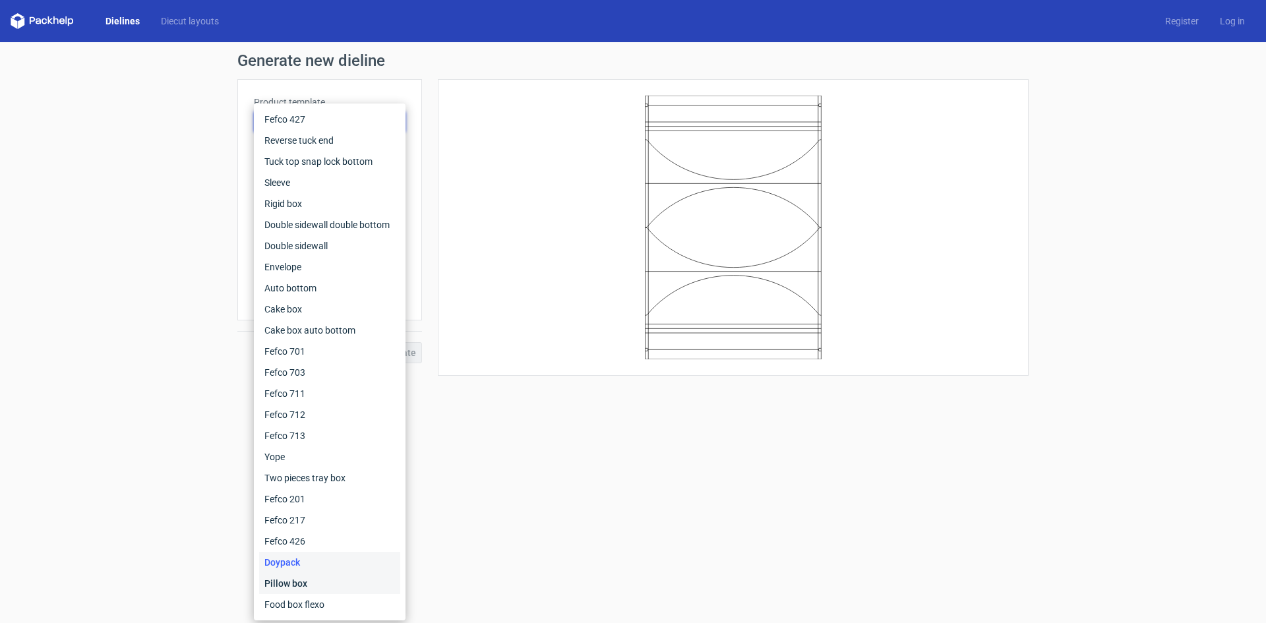
click at [273, 588] on div "Pillow box" at bounding box center [329, 583] width 141 height 21
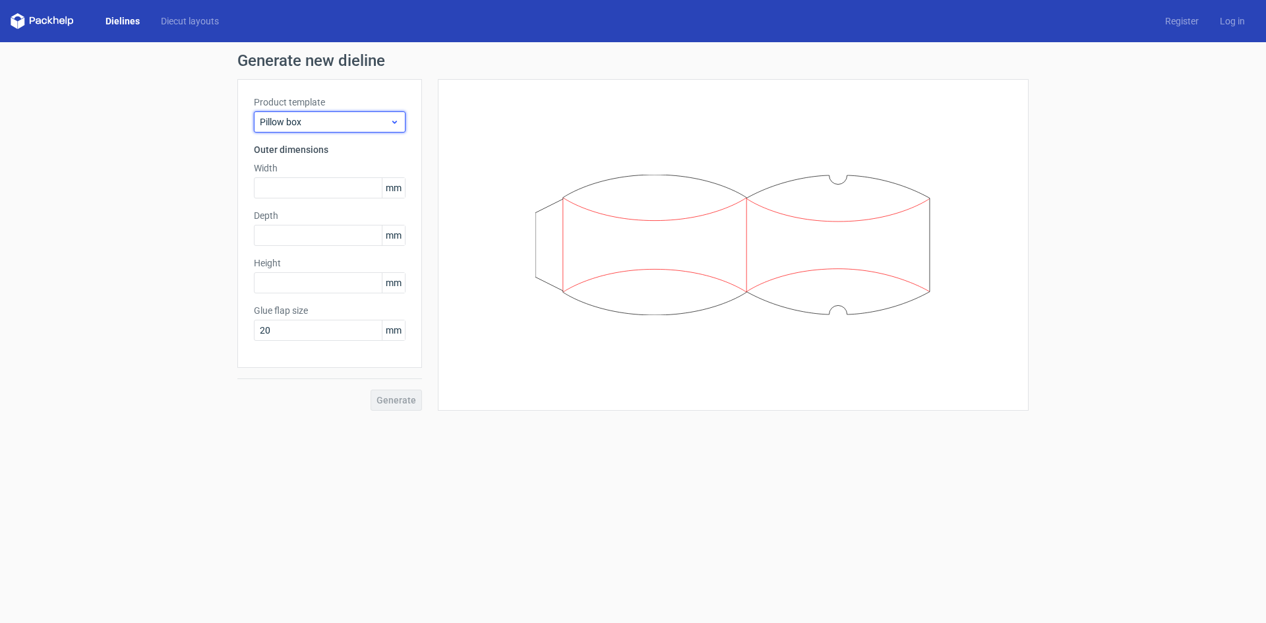
click at [367, 127] on span "Pillow box" at bounding box center [325, 121] width 130 height 13
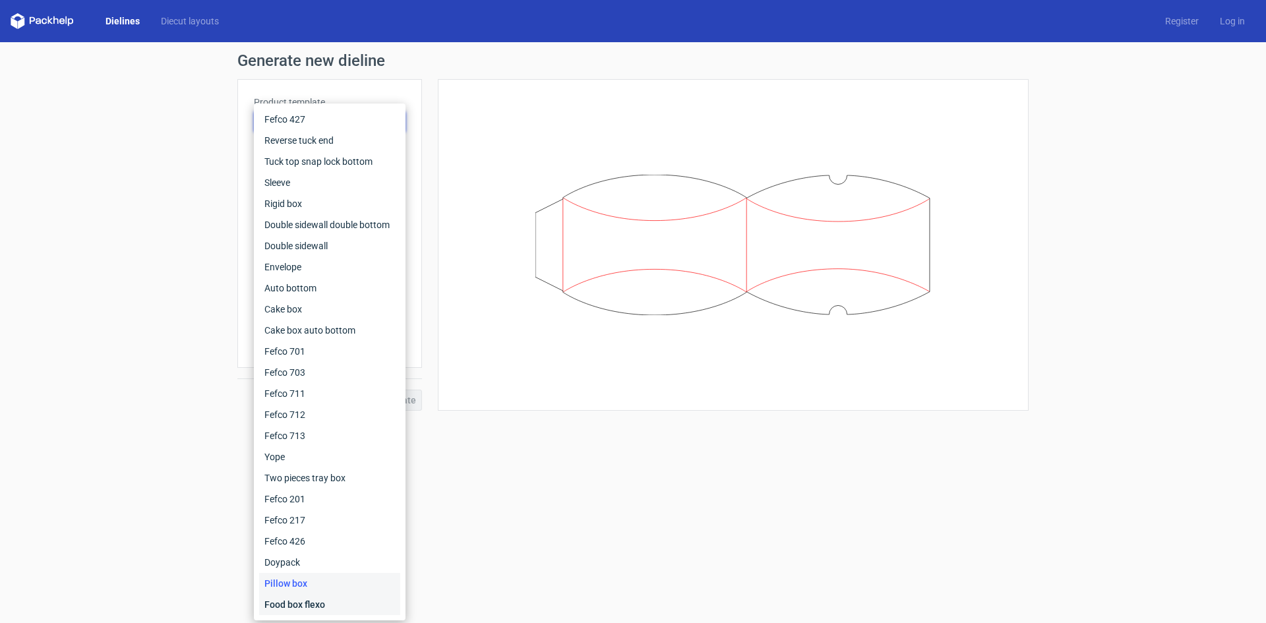
click at [338, 595] on div "Food box flexo" at bounding box center [329, 604] width 141 height 21
